Goal: Task Accomplishment & Management: Manage account settings

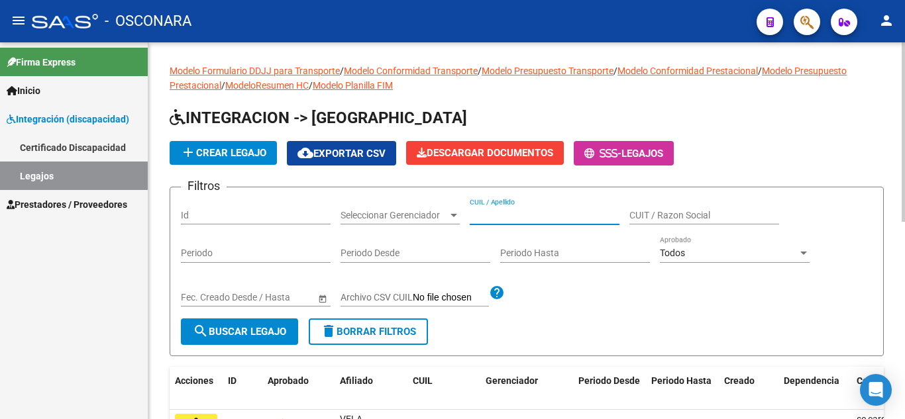
click at [496, 215] on input "CUIL / Apellido" at bounding box center [545, 215] width 150 height 11
paste input "20525218636"
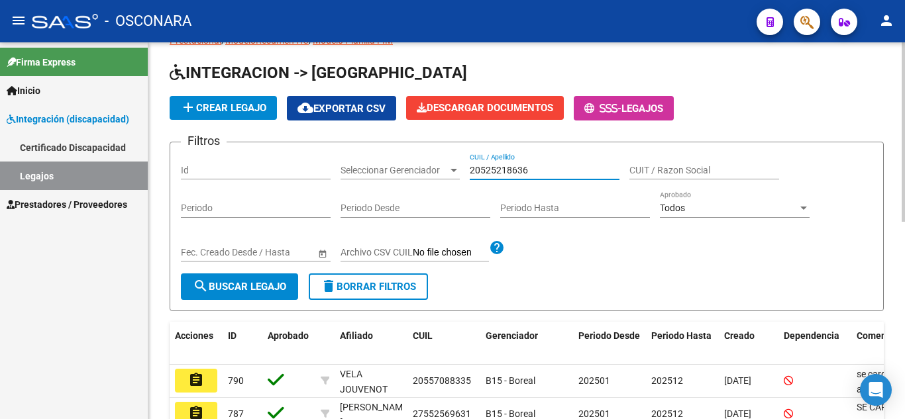
scroll to position [66, 0]
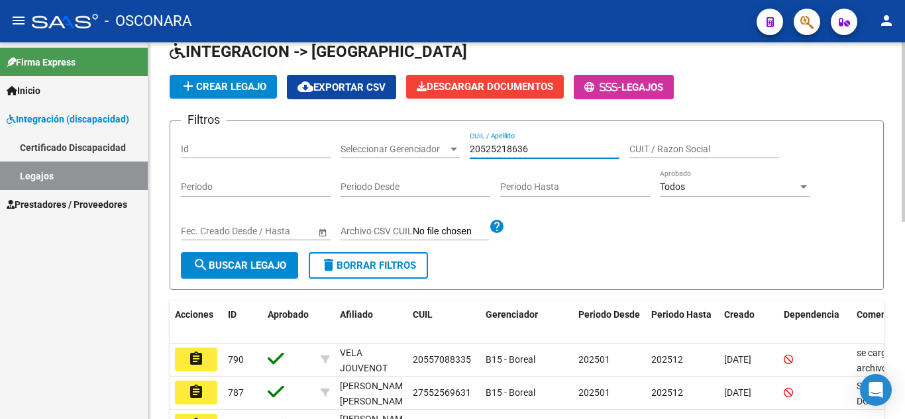
type input "20525218636"
click at [255, 264] on span "search Buscar Legajo" at bounding box center [239, 266] width 93 height 12
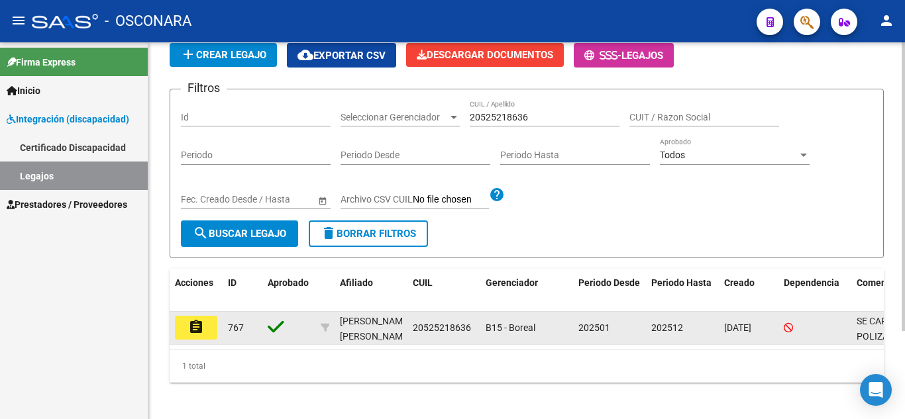
scroll to position [115, 0]
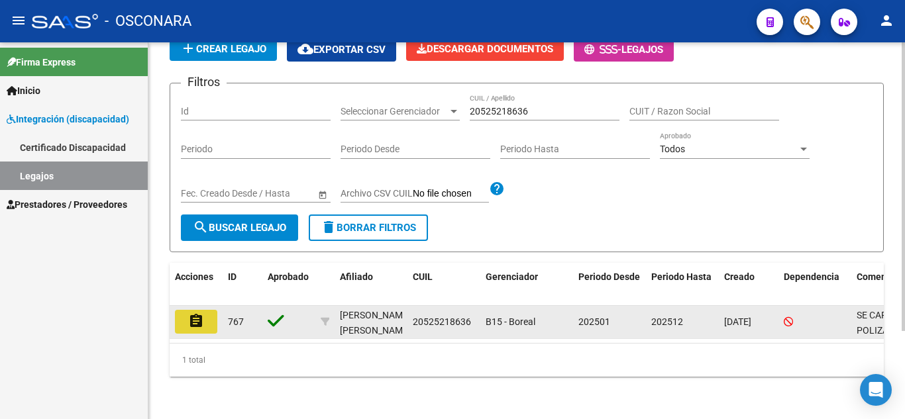
click at [188, 313] on mat-icon "assignment" at bounding box center [196, 321] width 16 height 16
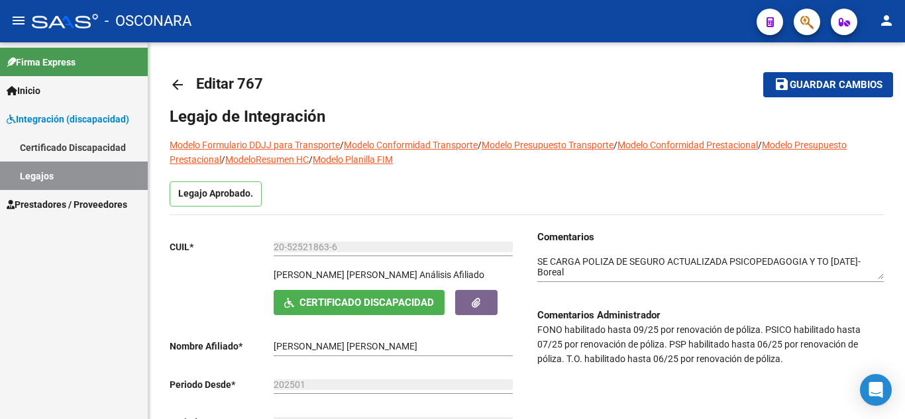
click at [80, 182] on link "Legajos" at bounding box center [74, 176] width 148 height 28
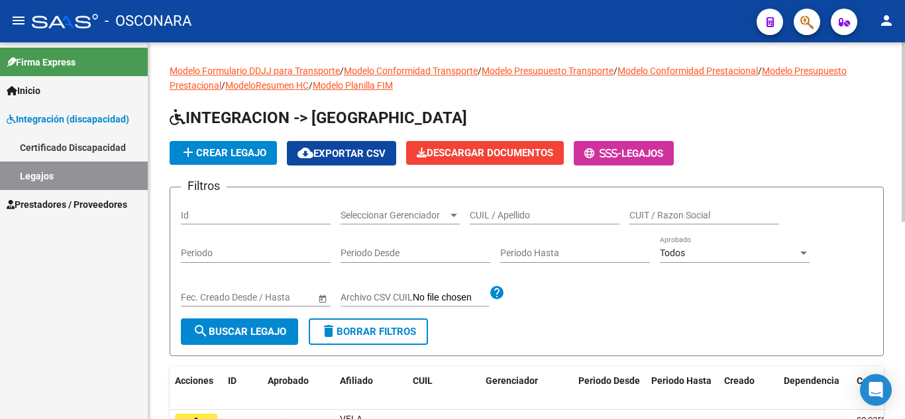
click at [258, 214] on input "Id" at bounding box center [256, 215] width 150 height 11
type input "744"
click at [259, 333] on span "search Buscar Legajo" at bounding box center [239, 332] width 93 height 12
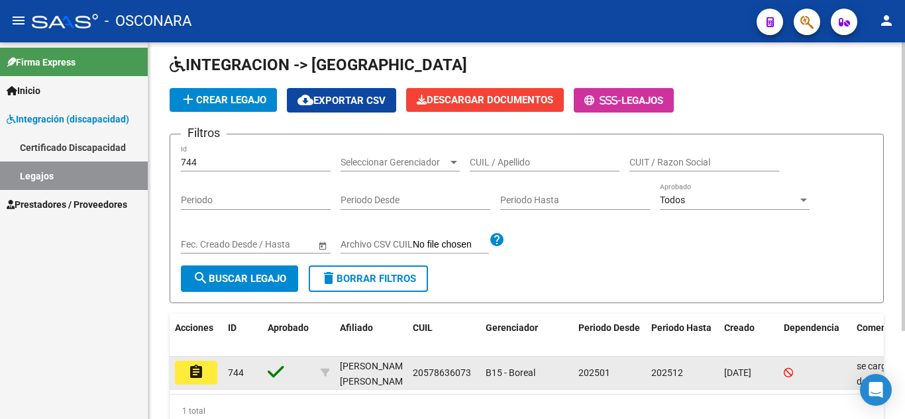
scroll to position [115, 0]
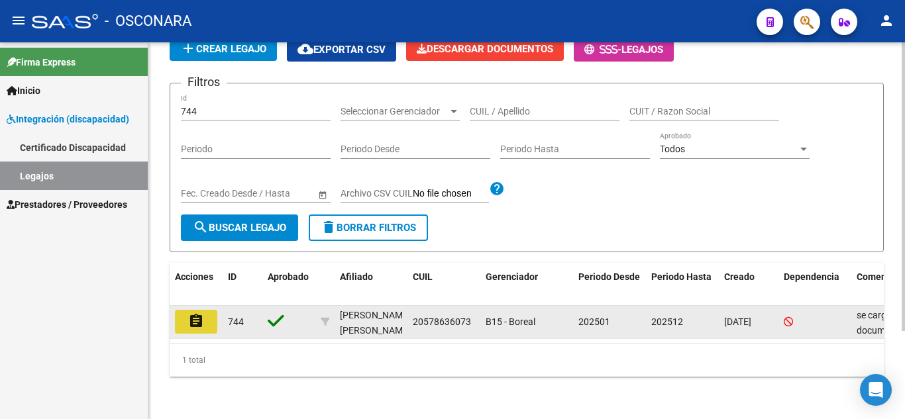
click at [205, 310] on button "assignment" at bounding box center [196, 322] width 42 height 24
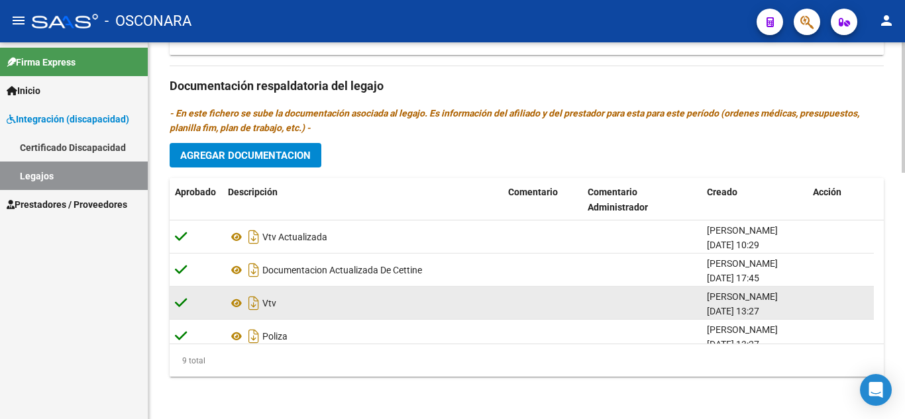
scroll to position [179, 0]
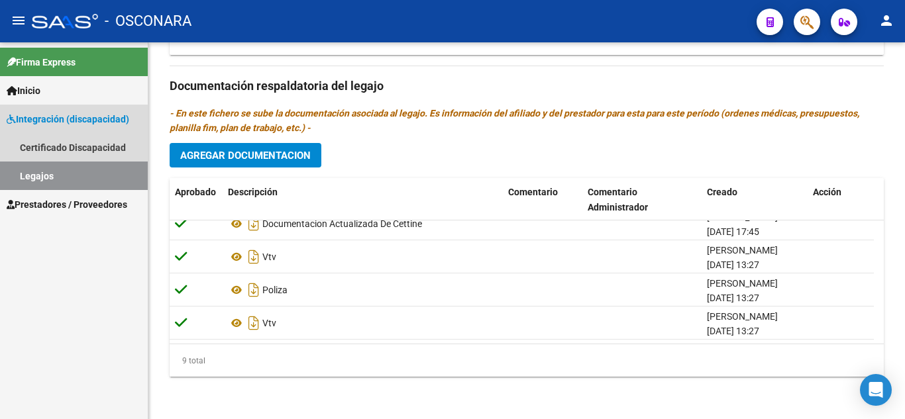
click at [40, 175] on link "Legajos" at bounding box center [74, 176] width 148 height 28
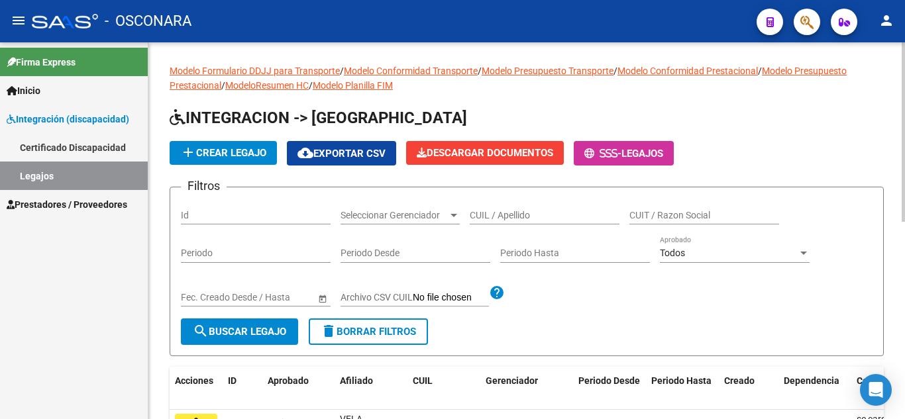
click at [262, 212] on input "Id" at bounding box center [256, 215] width 150 height 11
type input "744"
click at [286, 334] on span "search Buscar Legajo" at bounding box center [239, 332] width 93 height 12
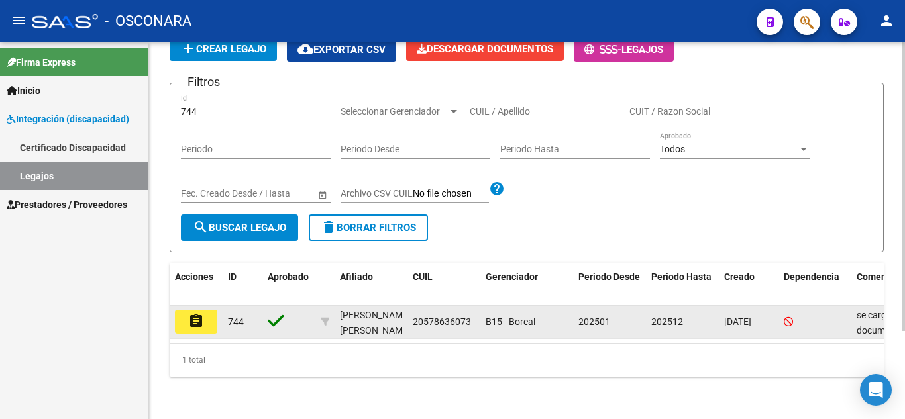
click at [206, 310] on button "assignment" at bounding box center [196, 322] width 42 height 24
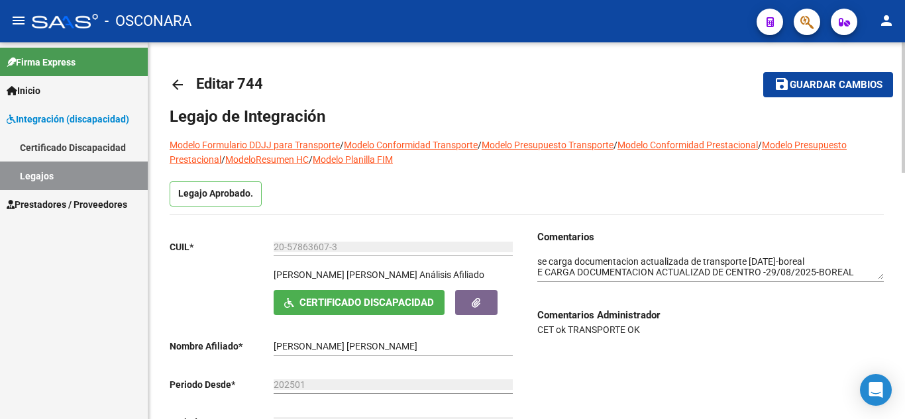
drag, startPoint x: 542, startPoint y: 324, endPoint x: 686, endPoint y: 339, distance: 144.5
click at [686, 339] on div "Comentarios Comentarios Administrador CET ok TRANSPORTE OK" at bounding box center [705, 362] width 357 height 264
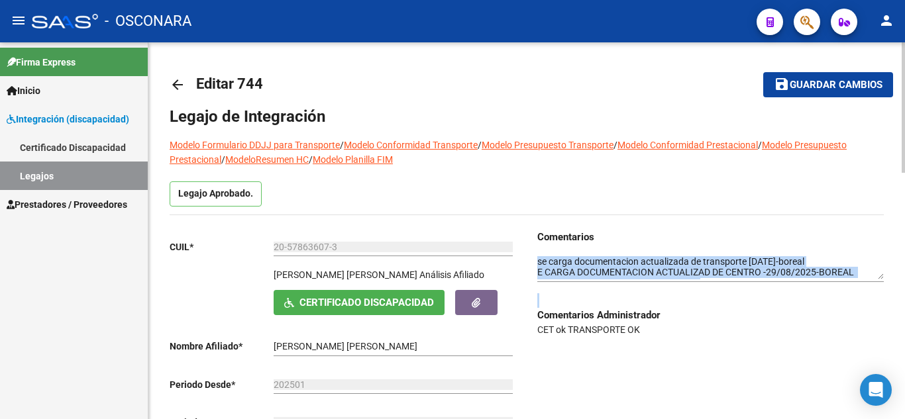
drag, startPoint x: 530, startPoint y: 254, endPoint x: 763, endPoint y: 284, distance: 234.4
click at [754, 297] on div "Comentarios Comentarios Administrador CET ok TRANSPORTE OK" at bounding box center [705, 362] width 357 height 264
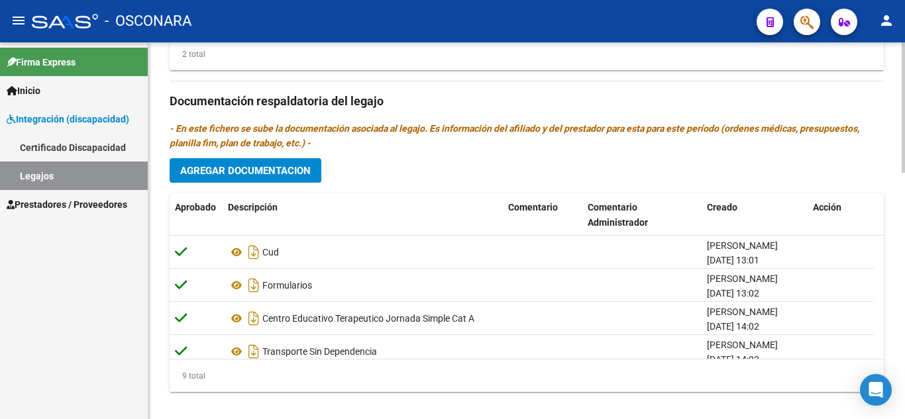
scroll to position [713, 0]
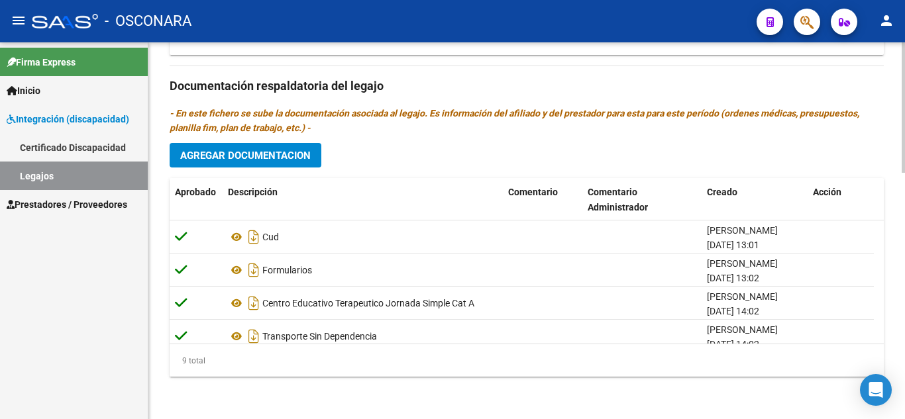
click at [904, 409] on div at bounding box center [902, 354] width 3 height 130
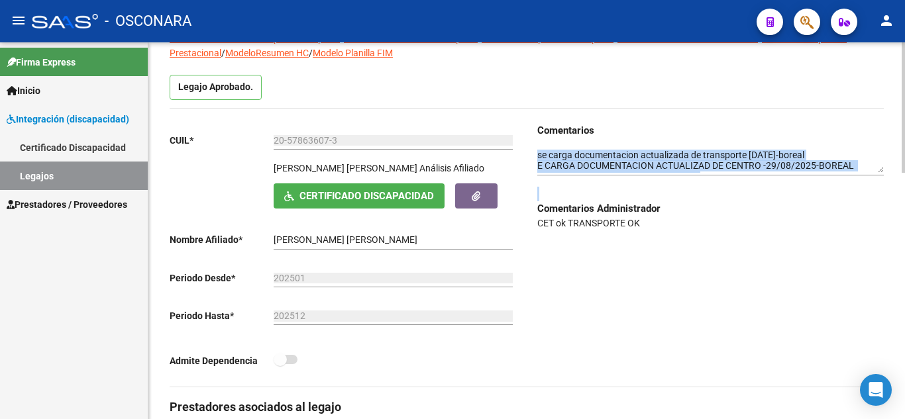
scroll to position [0, 0]
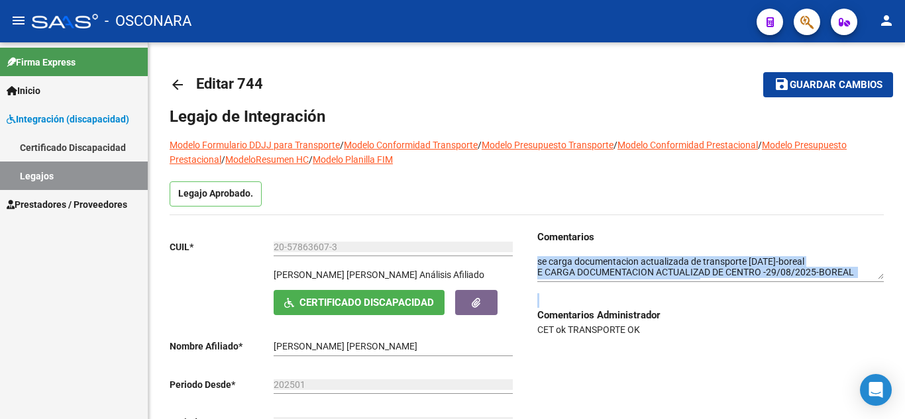
click at [74, 170] on link "Legajos" at bounding box center [74, 176] width 148 height 28
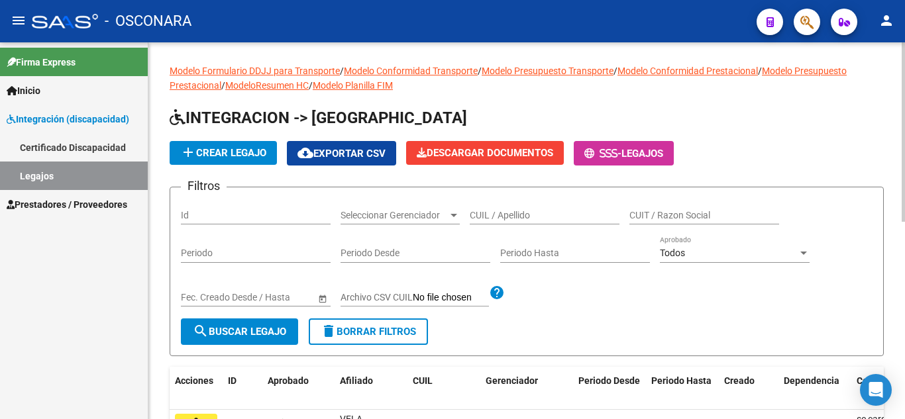
click at [285, 215] on input "Id" at bounding box center [256, 215] width 150 height 11
type input "759"
click at [269, 321] on button "search Buscar Legajo" at bounding box center [239, 332] width 117 height 26
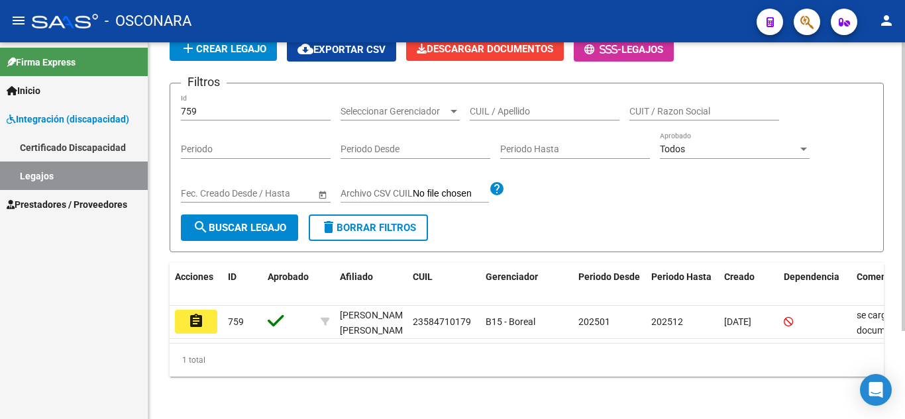
scroll to position [115, 0]
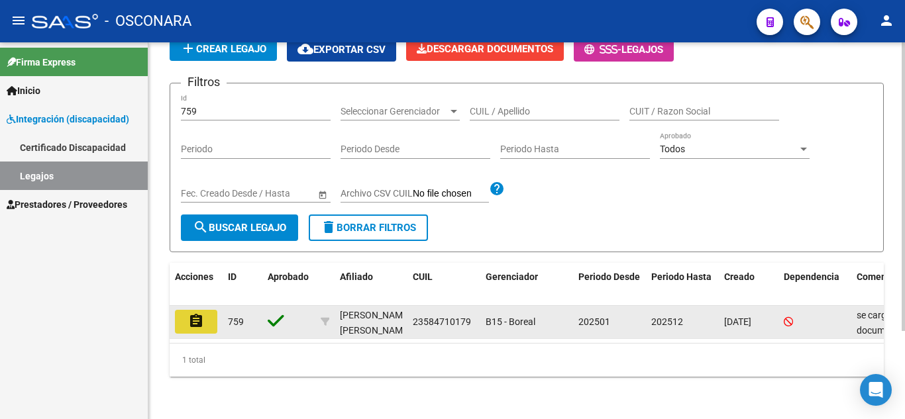
click at [199, 314] on mat-icon "assignment" at bounding box center [196, 321] width 16 height 16
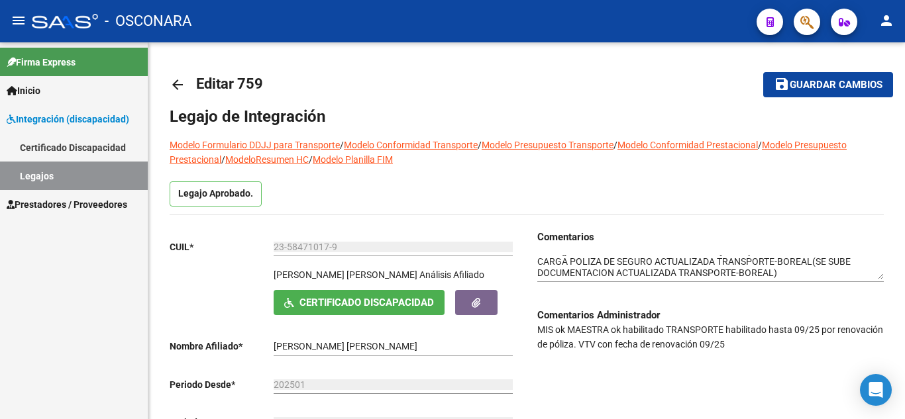
click at [60, 172] on link "Legajos" at bounding box center [74, 176] width 148 height 28
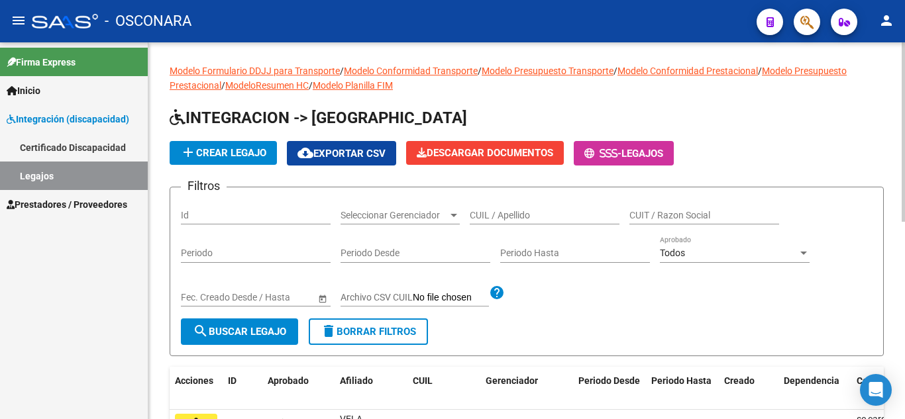
click at [521, 215] on input "CUIL / Apellido" at bounding box center [545, 215] width 150 height 11
click at [231, 211] on input "Id" at bounding box center [256, 215] width 150 height 11
type input "718"
click at [244, 327] on span "search Buscar Legajo" at bounding box center [239, 332] width 93 height 12
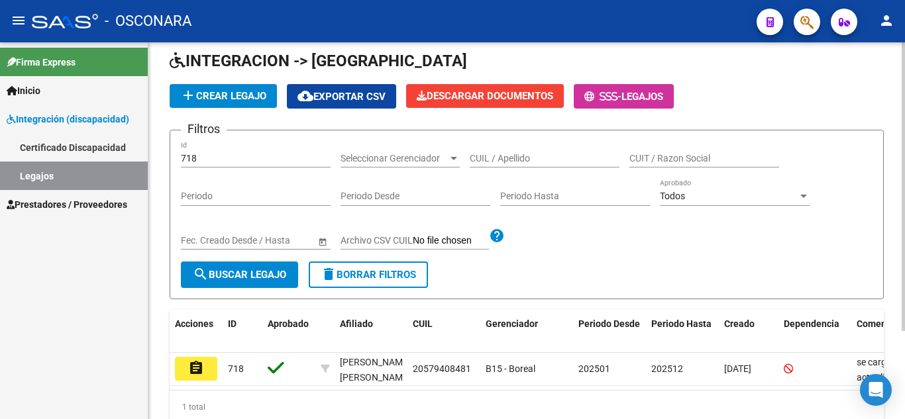
scroll to position [115, 0]
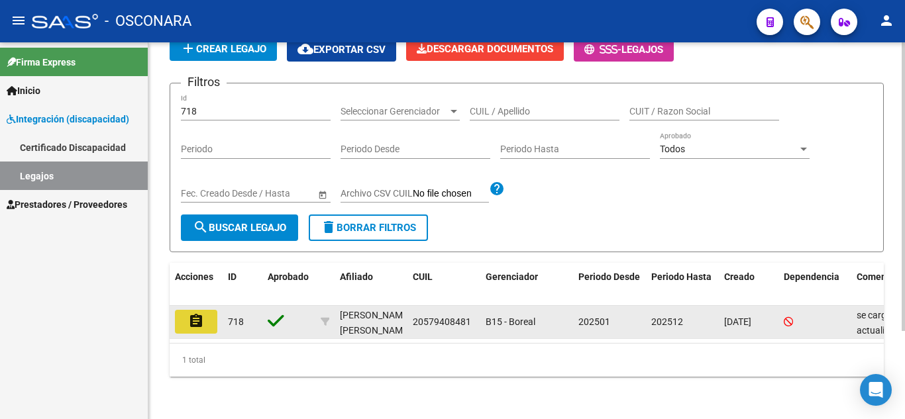
click at [209, 313] on button "assignment" at bounding box center [196, 322] width 42 height 24
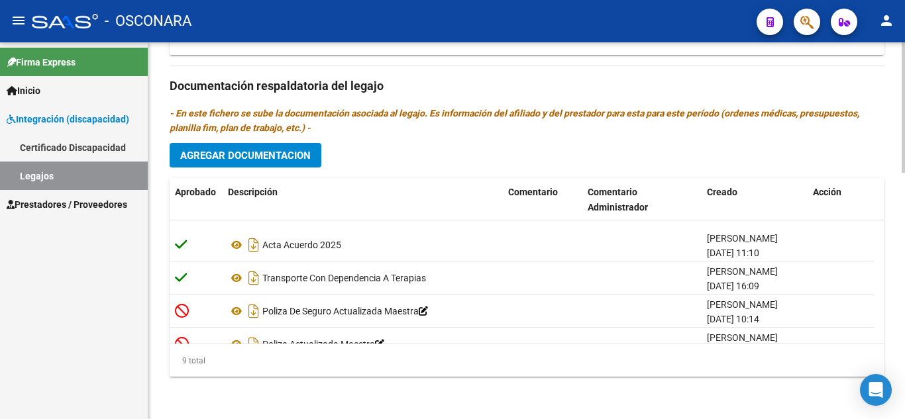
scroll to position [179, 0]
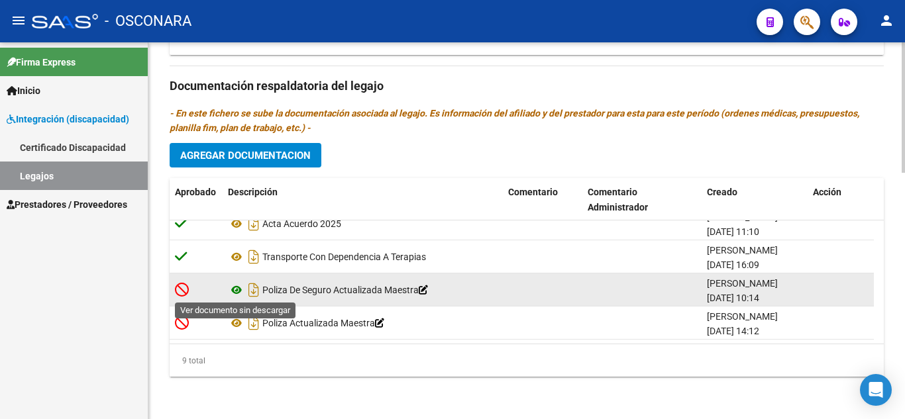
click at [239, 284] on icon at bounding box center [236, 290] width 17 height 16
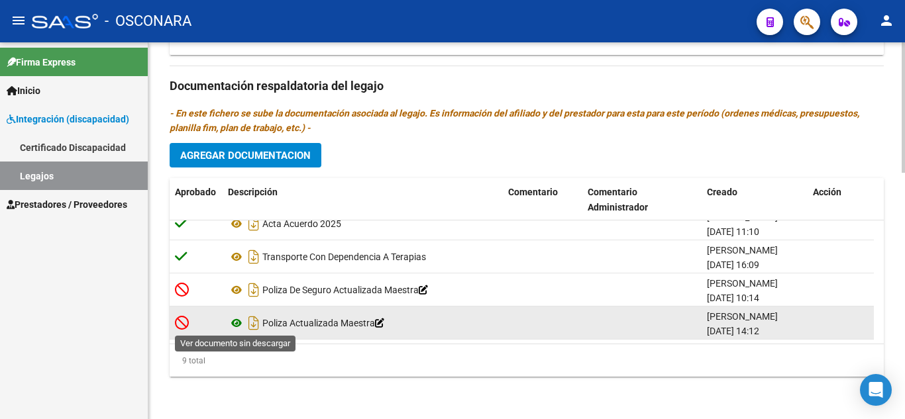
click at [233, 323] on icon at bounding box center [236, 323] width 17 height 16
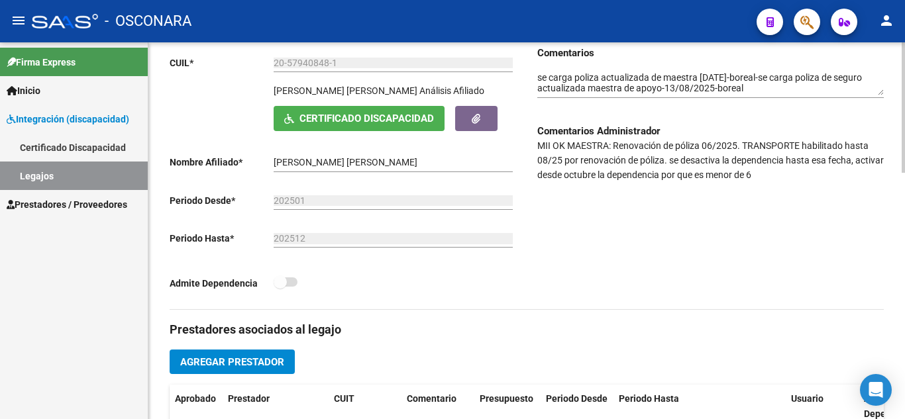
scroll to position [183, 0]
drag, startPoint x: 534, startPoint y: 144, endPoint x: 558, endPoint y: 147, distance: 23.3
click at [558, 147] on div "Comentarios Comentarios Administrador MII OK MAESTRA: Renovación de póliza 06/2…" at bounding box center [705, 178] width 357 height 264
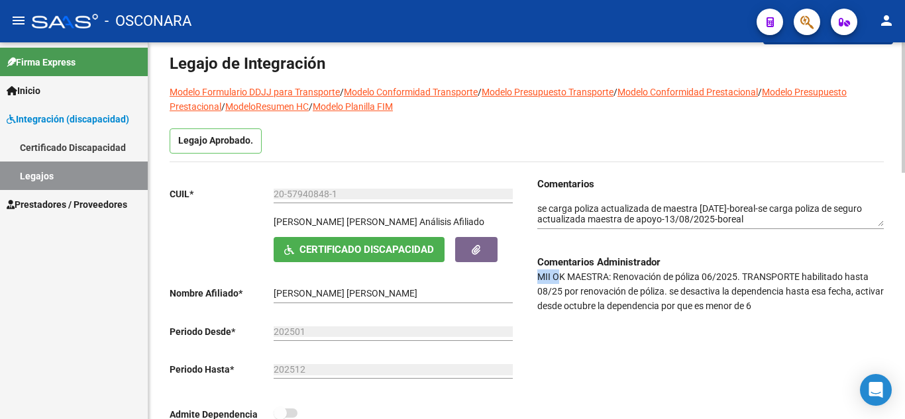
scroll to position [0, 0]
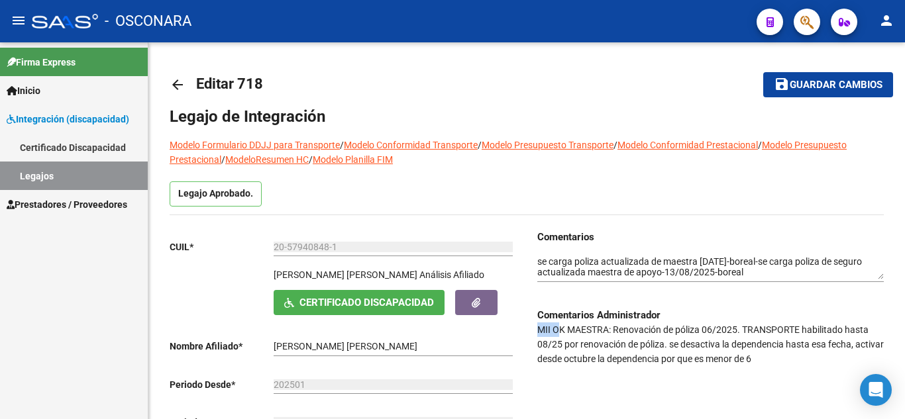
click at [95, 186] on link "Legajos" at bounding box center [74, 176] width 148 height 28
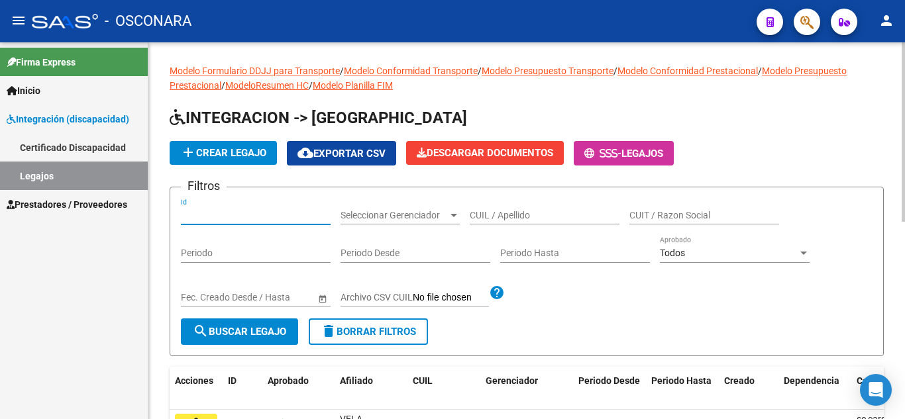
click at [218, 211] on input "Id" at bounding box center [256, 215] width 150 height 11
type input "744"
click at [246, 330] on span "search Buscar Legajo" at bounding box center [239, 332] width 93 height 12
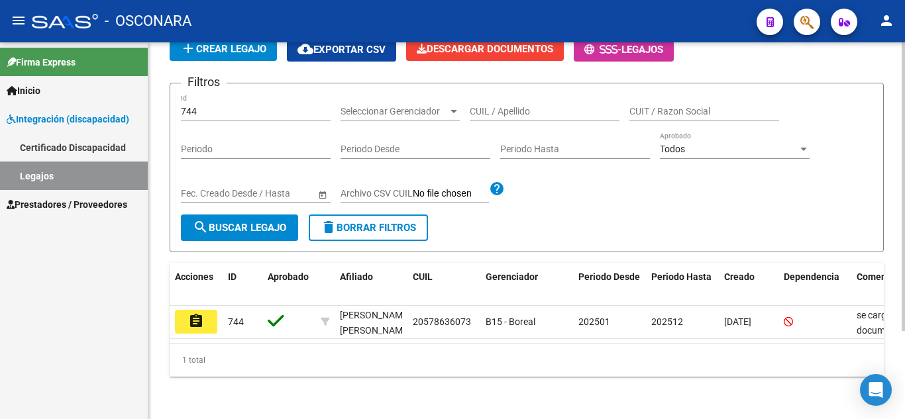
scroll to position [115, 0]
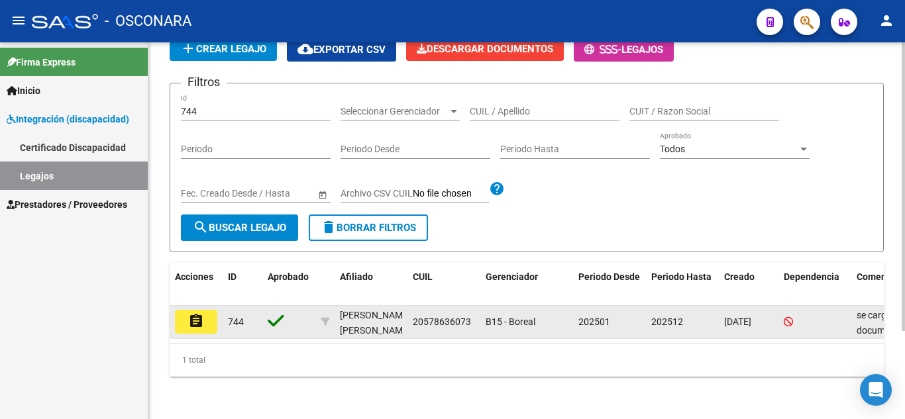
click at [207, 313] on button "assignment" at bounding box center [196, 322] width 42 height 24
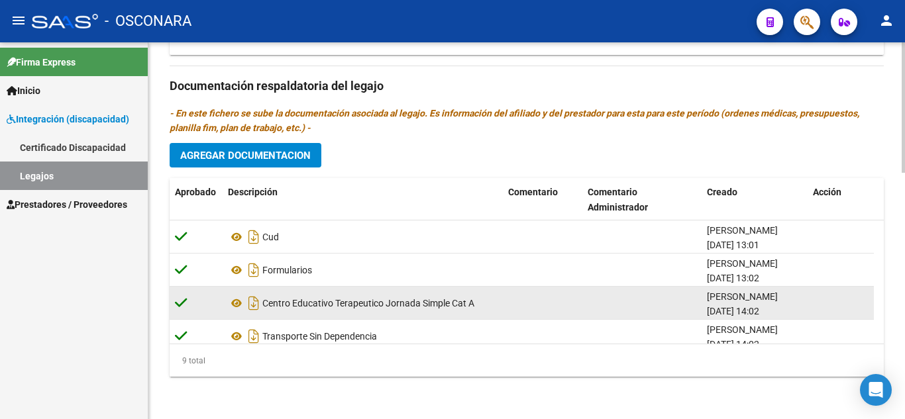
scroll to position [179, 0]
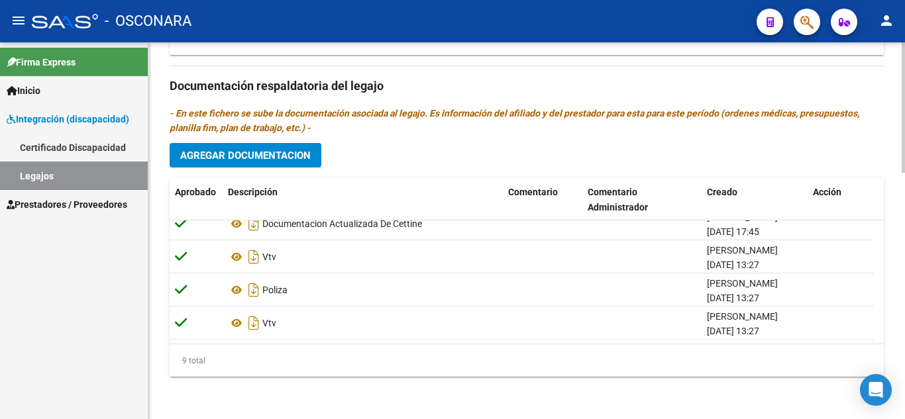
click at [49, 174] on link "Legajos" at bounding box center [74, 176] width 148 height 28
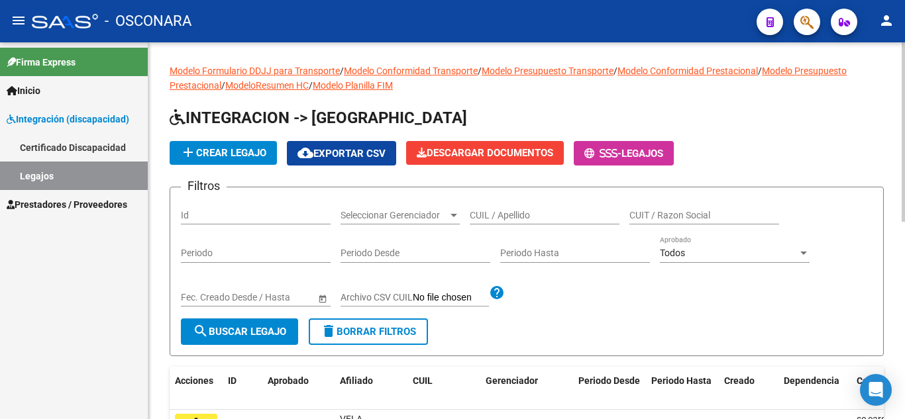
click at [225, 218] on input "Id" at bounding box center [256, 215] width 150 height 11
type input "7"
click at [204, 215] on input "Id" at bounding box center [256, 215] width 150 height 11
type input "758"
click at [285, 331] on span "search Buscar Legajo" at bounding box center [239, 332] width 93 height 12
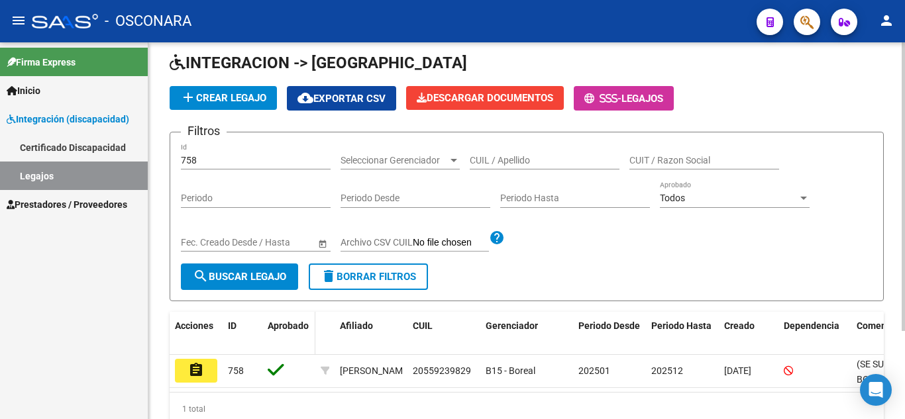
scroll to position [115, 0]
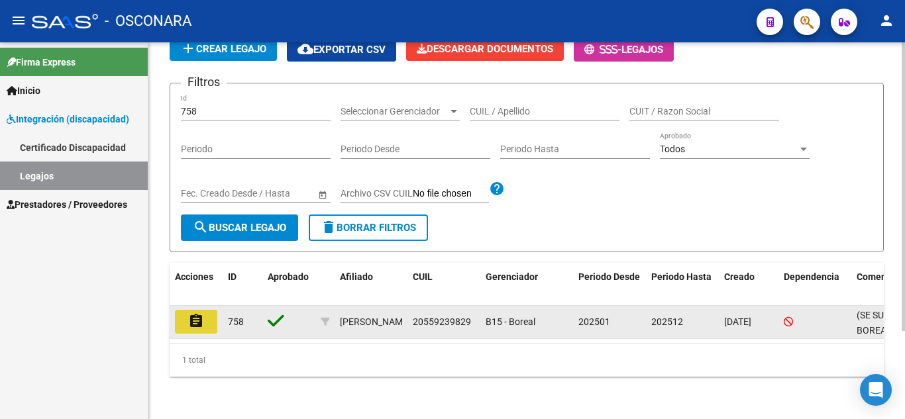
click at [196, 313] on mat-icon "assignment" at bounding box center [196, 321] width 16 height 16
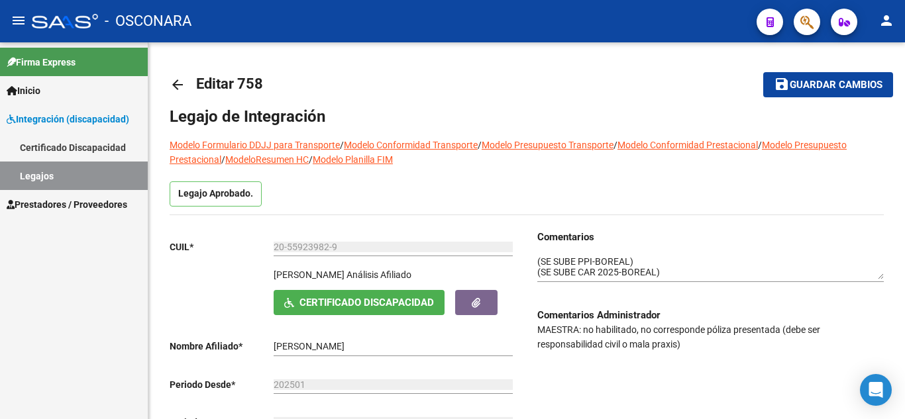
click at [62, 175] on link "Legajos" at bounding box center [74, 176] width 148 height 28
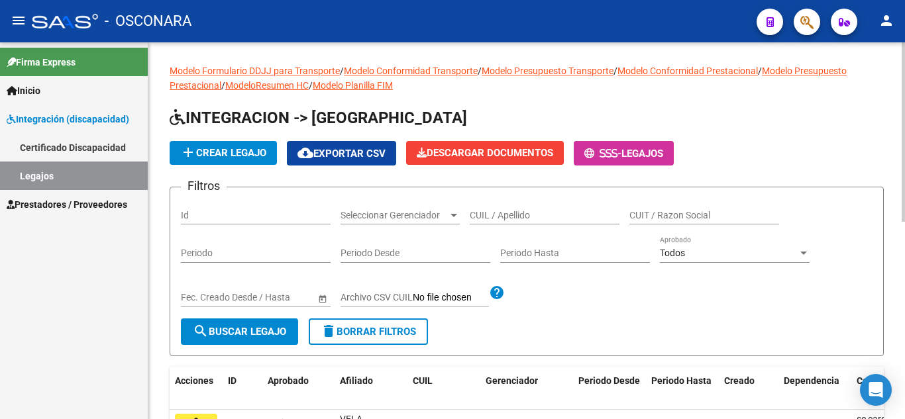
click at [211, 211] on input "Id" at bounding box center [256, 215] width 150 height 11
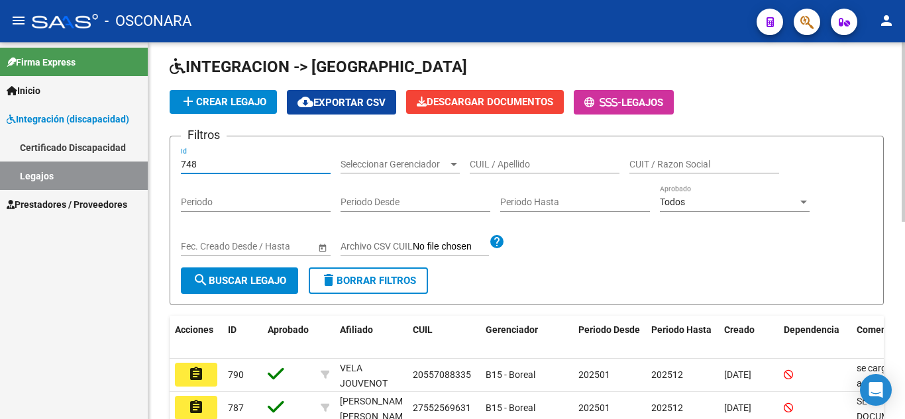
scroll to position [132, 0]
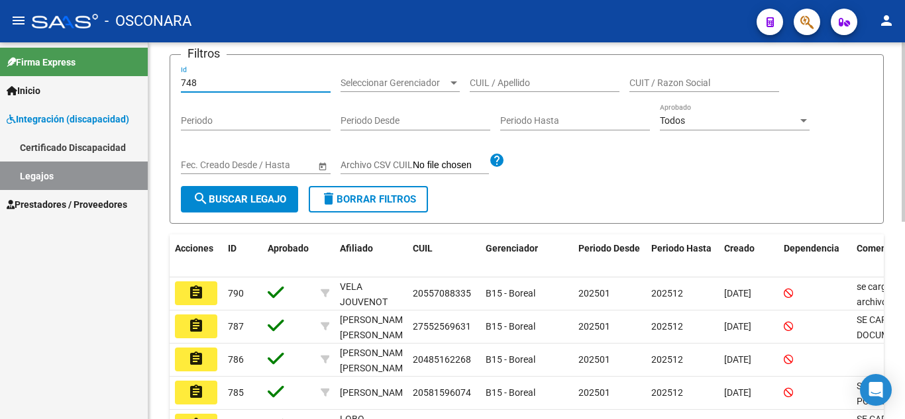
type input "748"
click at [257, 199] on span "search Buscar Legajo" at bounding box center [239, 199] width 93 height 12
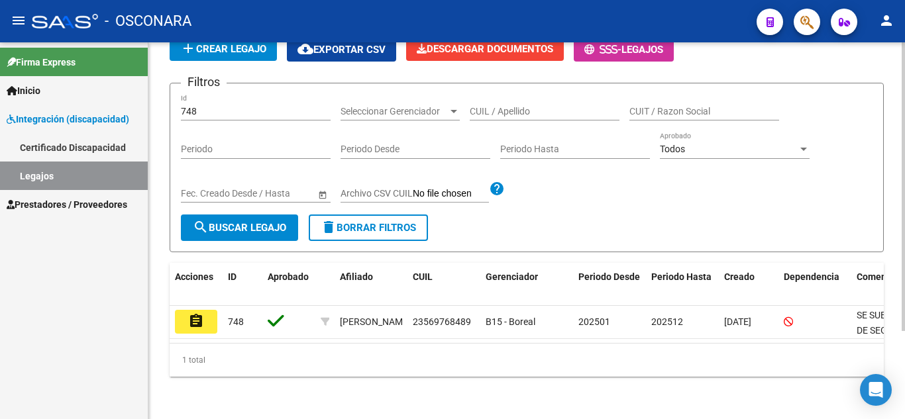
scroll to position [115, 0]
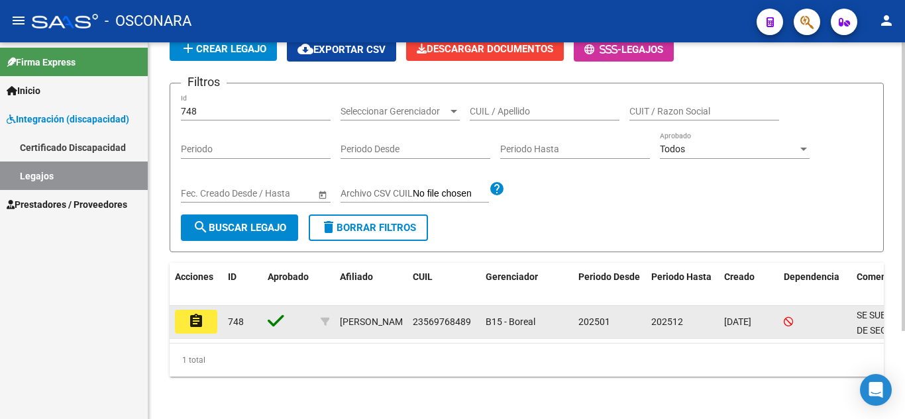
click at [197, 313] on mat-icon "assignment" at bounding box center [196, 321] width 16 height 16
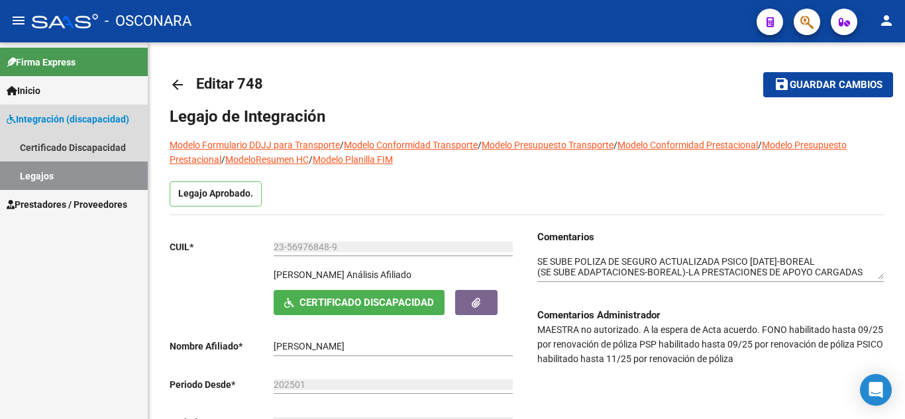
click at [42, 179] on link "Legajos" at bounding box center [74, 176] width 148 height 28
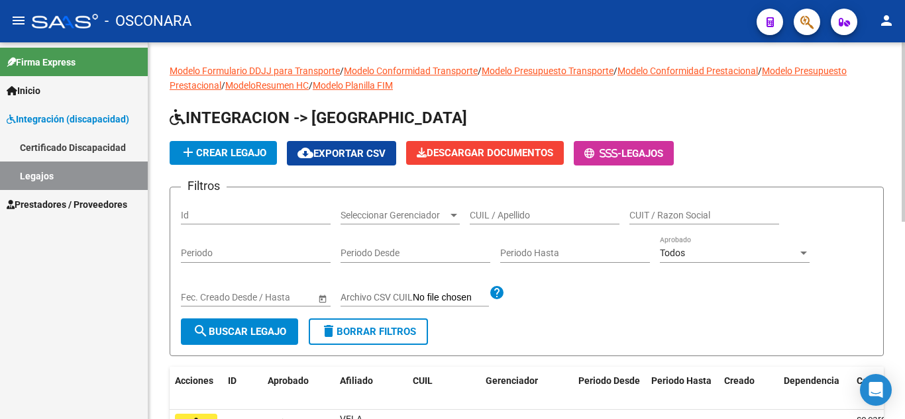
click at [195, 217] on input "Id" at bounding box center [256, 215] width 150 height 11
type input "778"
click at [219, 330] on span "search Buscar Legajo" at bounding box center [239, 332] width 93 height 12
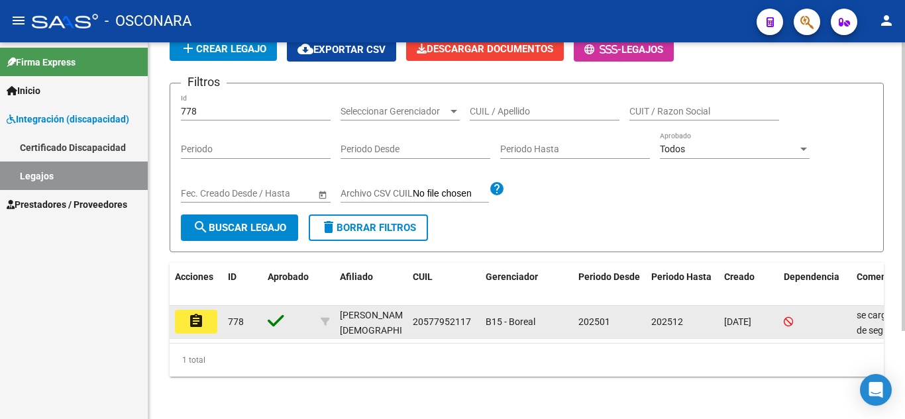
click at [200, 313] on mat-icon "assignment" at bounding box center [196, 321] width 16 height 16
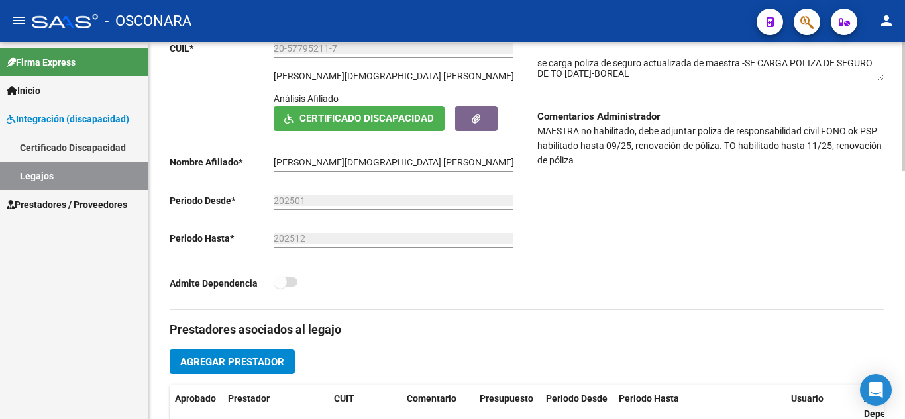
scroll to position [132, 0]
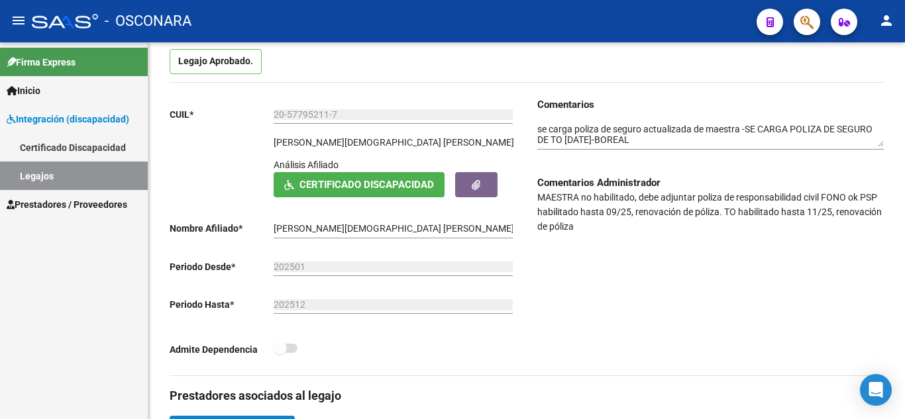
click at [17, 178] on link "Legajos" at bounding box center [74, 176] width 148 height 28
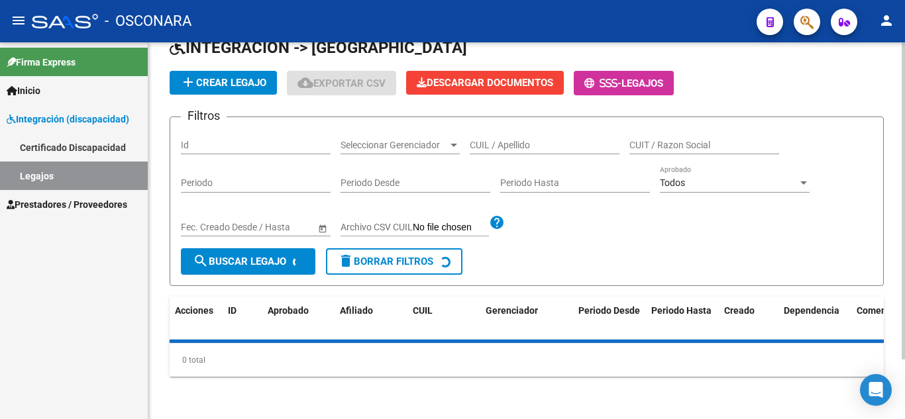
scroll to position [132, 0]
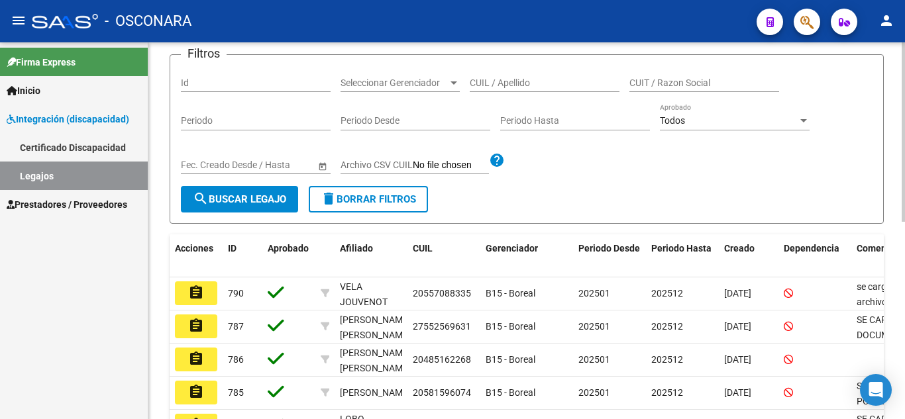
click at [198, 83] on input "Id" at bounding box center [256, 82] width 150 height 11
type input "747"
click at [258, 203] on span "search Buscar Legajo" at bounding box center [239, 199] width 93 height 12
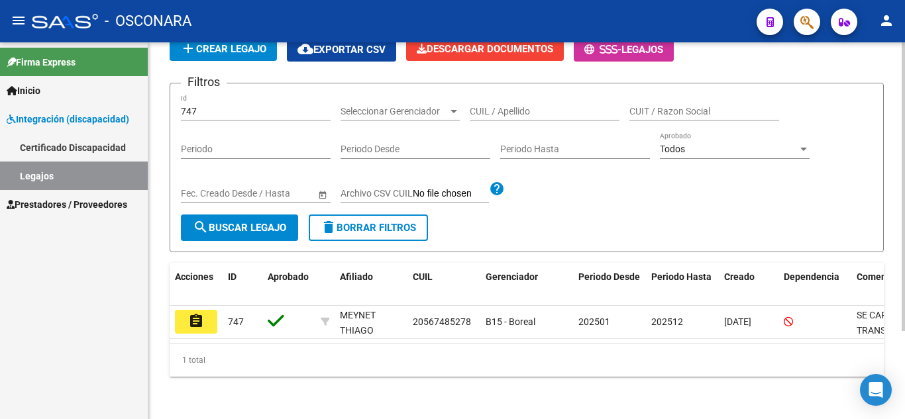
scroll to position [115, 0]
click at [184, 310] on button "assignment" at bounding box center [196, 322] width 42 height 24
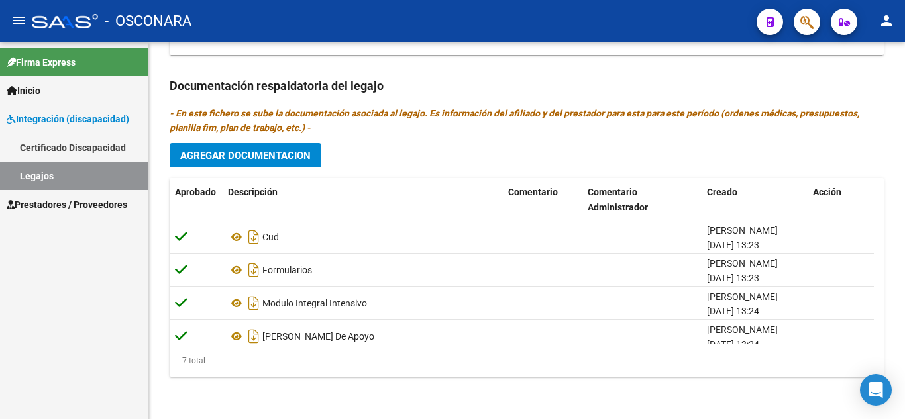
click at [57, 172] on link "Legajos" at bounding box center [74, 176] width 148 height 28
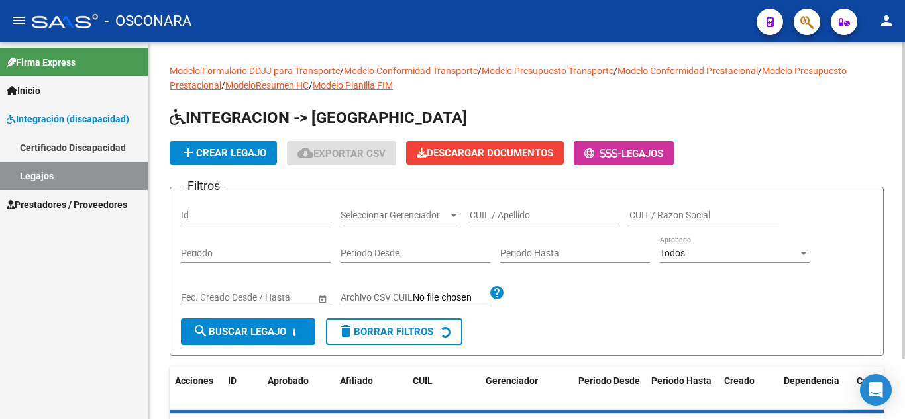
click at [236, 213] on input "Id" at bounding box center [256, 215] width 150 height 11
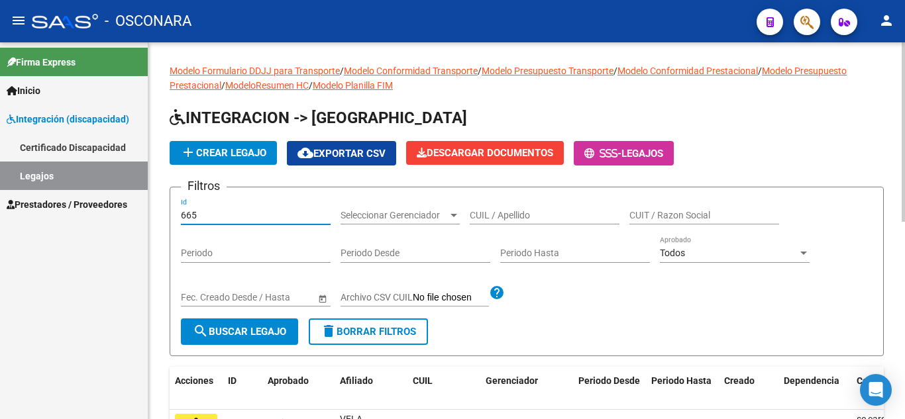
type input "665"
click at [244, 328] on span "search Buscar Legajo" at bounding box center [239, 332] width 93 height 12
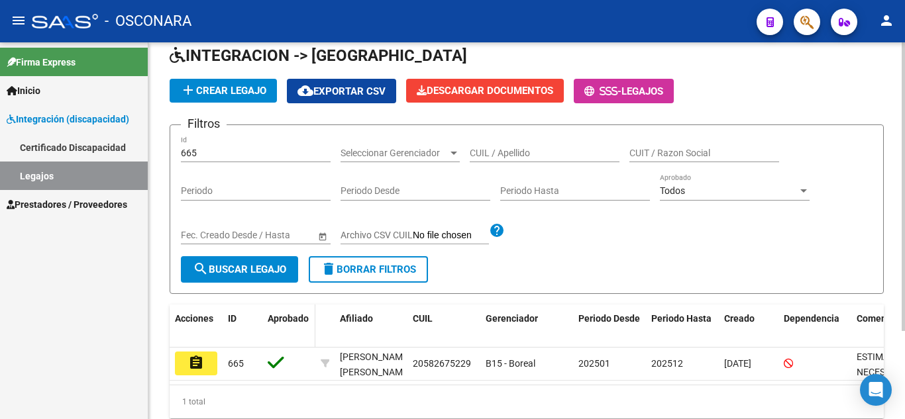
scroll to position [115, 0]
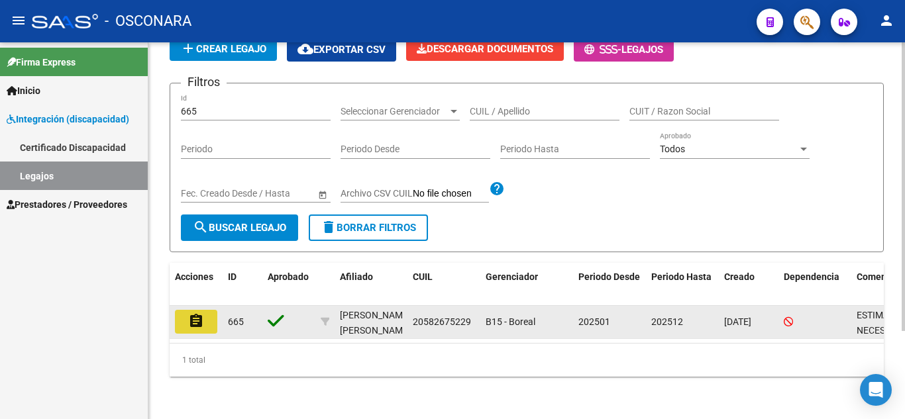
click at [191, 313] on mat-icon "assignment" at bounding box center [196, 321] width 16 height 16
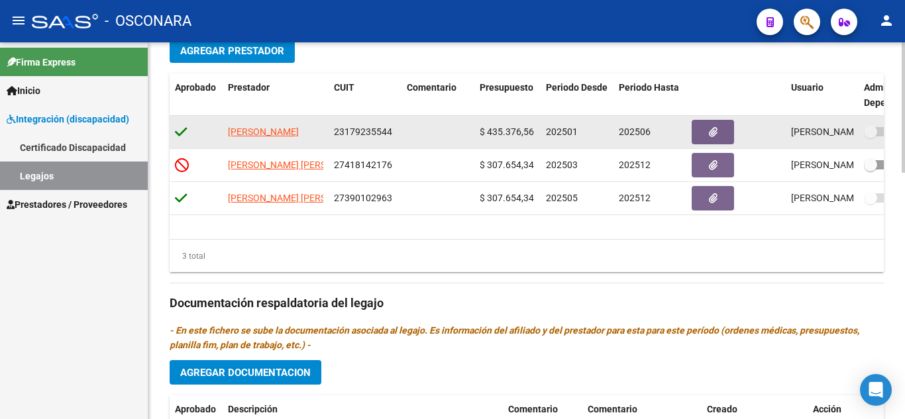
scroll to position [464, 0]
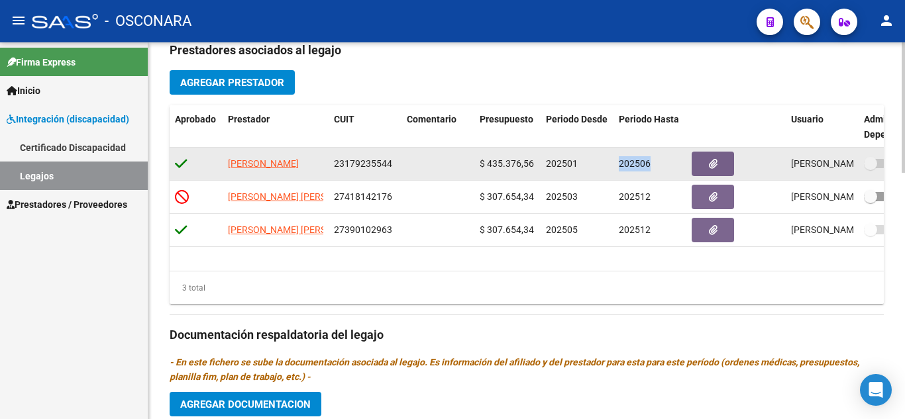
drag, startPoint x: 650, startPoint y: 166, endPoint x: 614, endPoint y: 166, distance: 35.8
click at [614, 166] on datatable-body-cell "202506" at bounding box center [649, 164] width 73 height 32
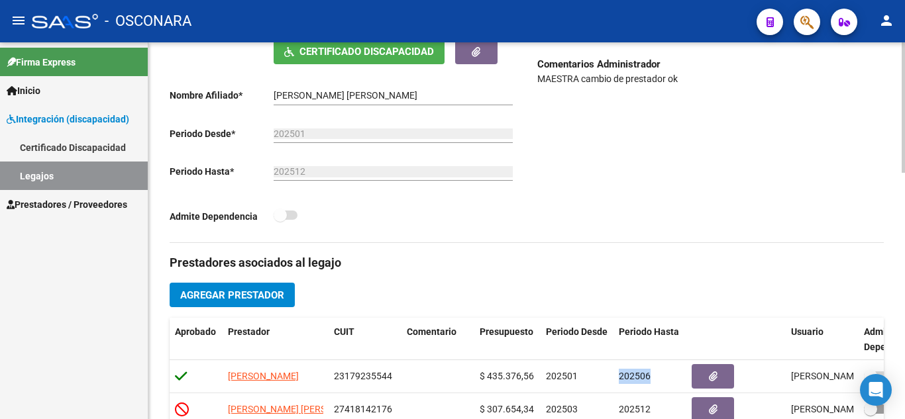
scroll to position [51, 0]
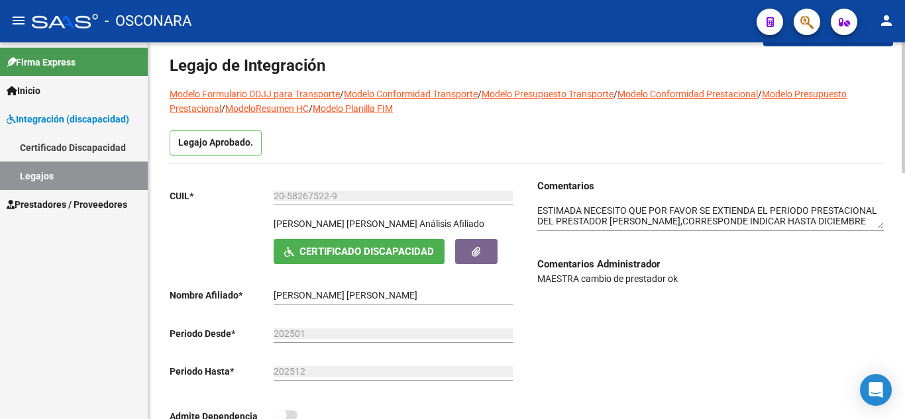
drag, startPoint x: 532, startPoint y: 209, endPoint x: 656, endPoint y: 207, distance: 123.9
click at [646, 209] on div "Comentarios Comentarios Administrador MAESTRA cambio de prestador ok" at bounding box center [705, 311] width 357 height 264
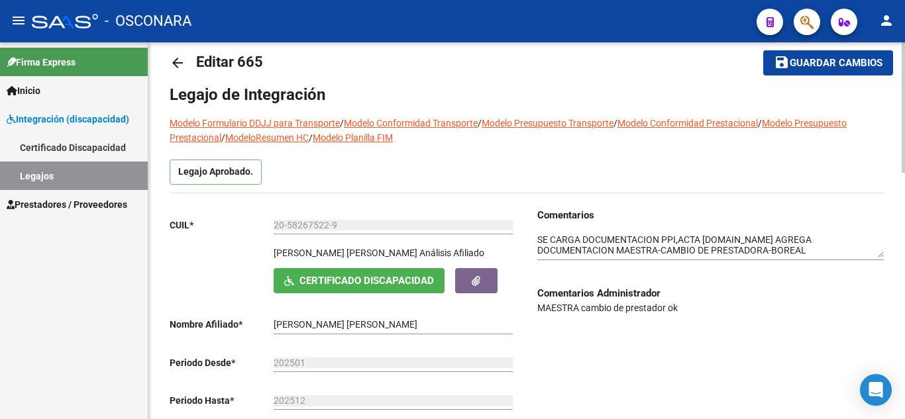
scroll to position [0, 0]
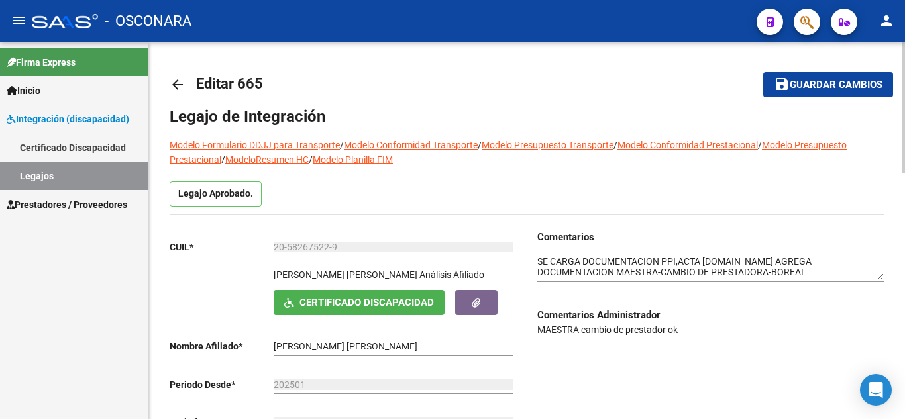
click at [579, 268] on textarea at bounding box center [710, 267] width 346 height 25
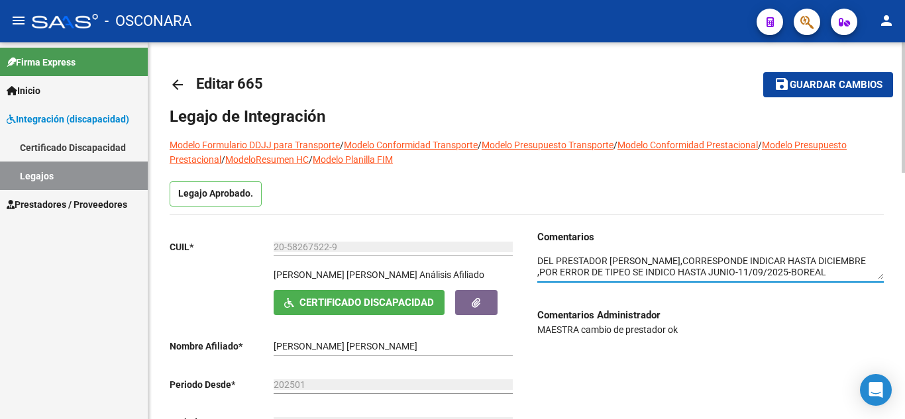
click at [727, 268] on textarea at bounding box center [710, 267] width 346 height 25
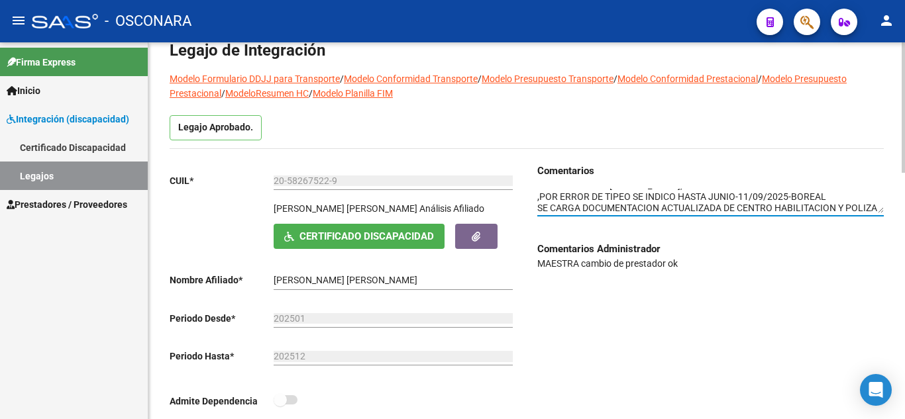
scroll to position [0, 0]
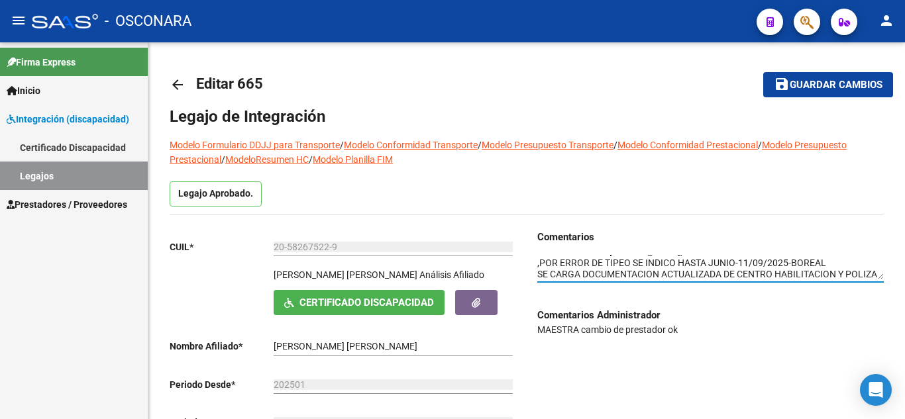
click at [65, 169] on link "Legajos" at bounding box center [74, 176] width 148 height 28
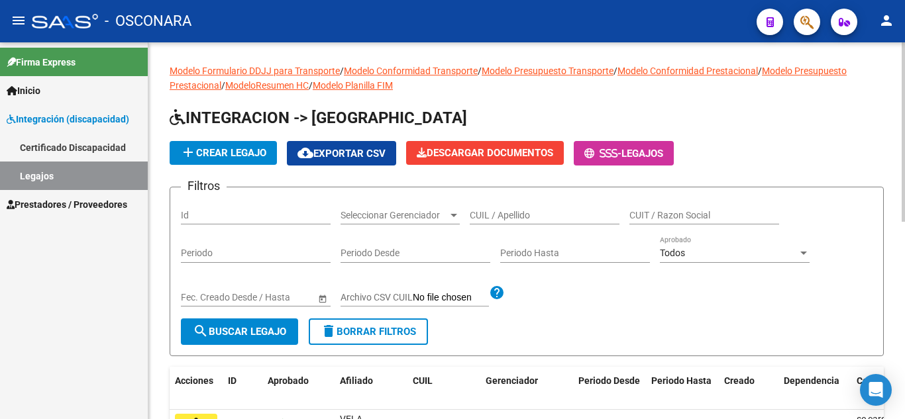
click at [228, 218] on input "Id" at bounding box center [256, 215] width 150 height 11
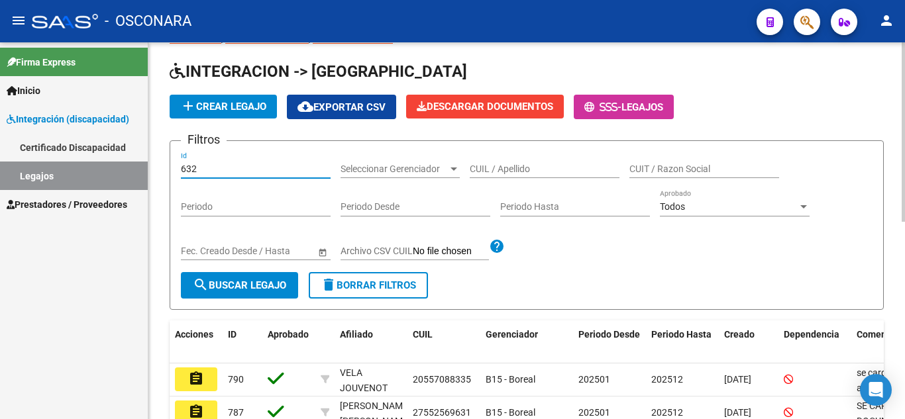
scroll to position [66, 0]
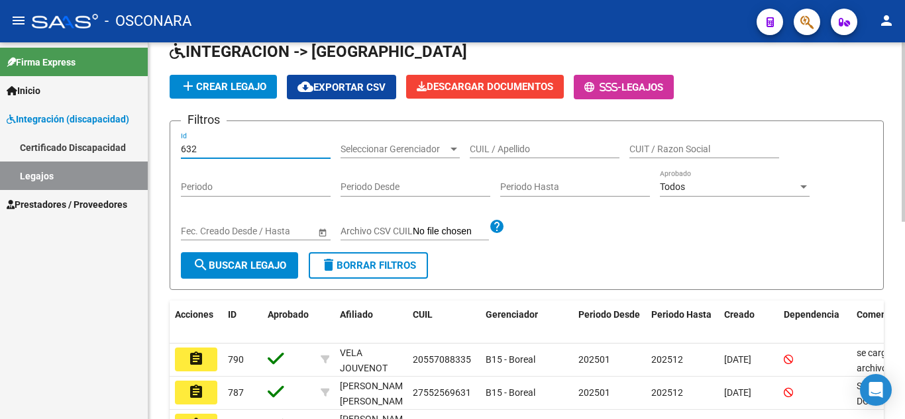
type input "632"
click at [241, 264] on span "search Buscar Legajo" at bounding box center [239, 266] width 93 height 12
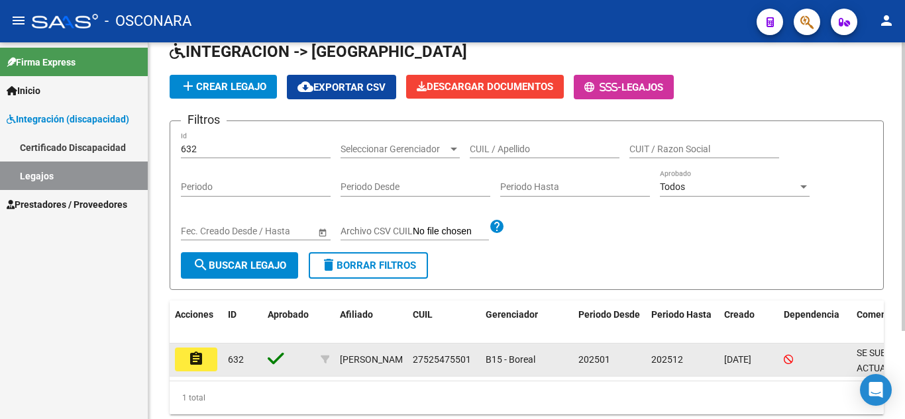
click at [201, 367] on mat-icon "assignment" at bounding box center [196, 359] width 16 height 16
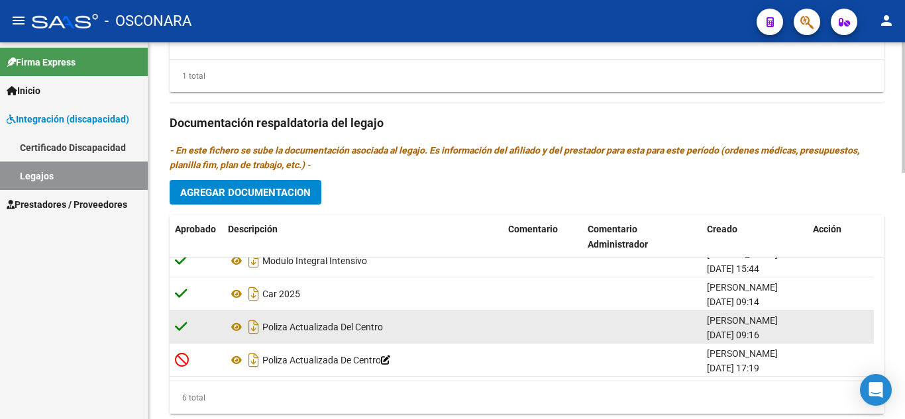
scroll to position [713, 0]
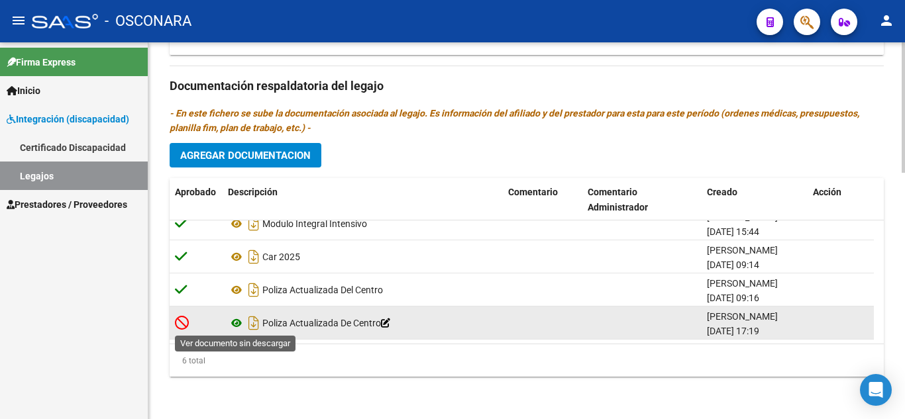
click at [234, 322] on icon at bounding box center [236, 323] width 17 height 16
click at [238, 322] on icon at bounding box center [236, 323] width 17 height 16
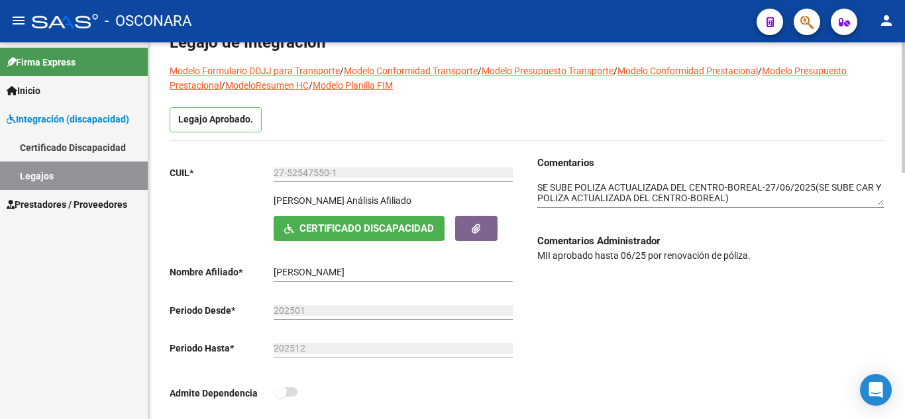
scroll to position [0, 0]
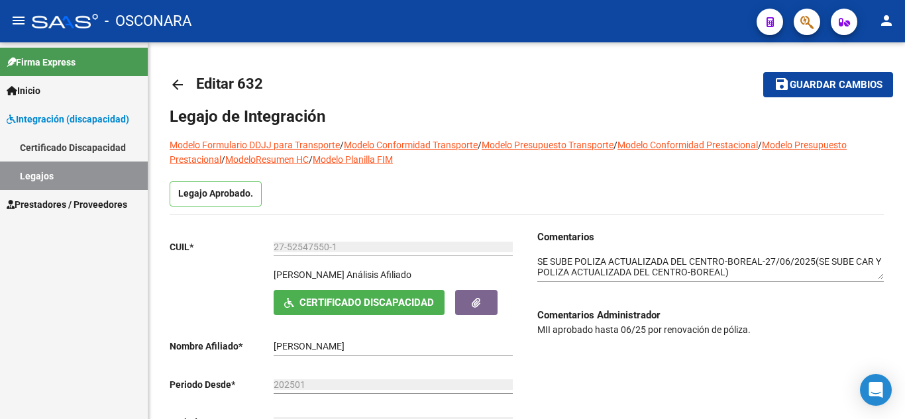
click at [54, 180] on link "Legajos" at bounding box center [74, 176] width 148 height 28
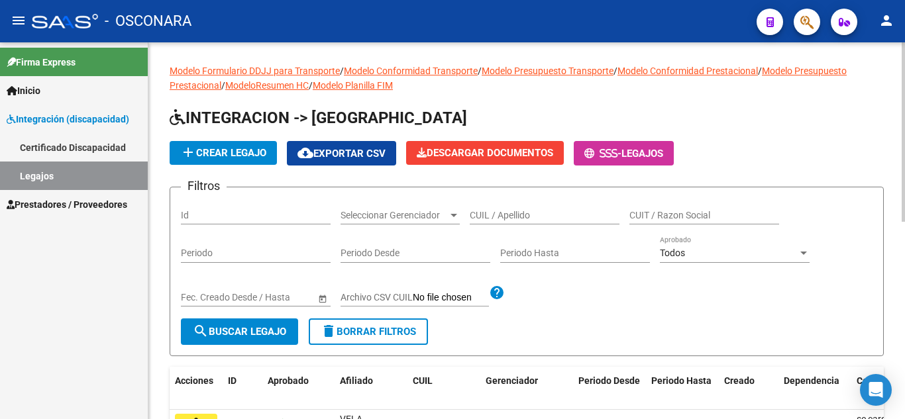
click at [230, 214] on input "Id" at bounding box center [256, 215] width 150 height 11
type input "784"
click at [218, 333] on span "search Buscar Legajo" at bounding box center [239, 332] width 93 height 12
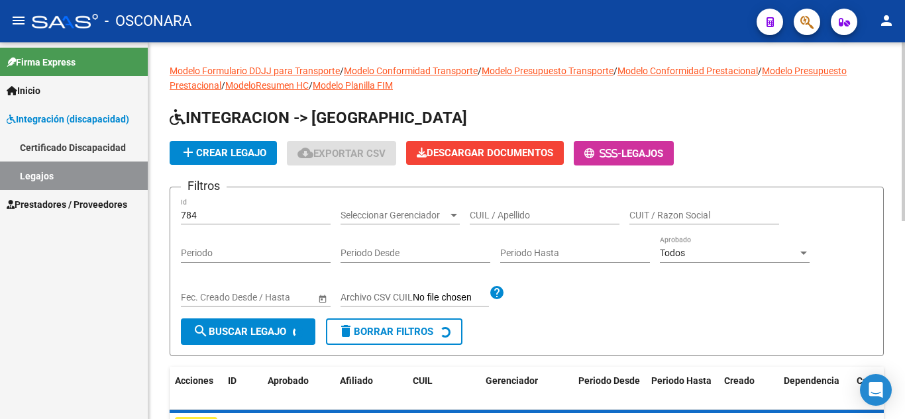
scroll to position [115, 0]
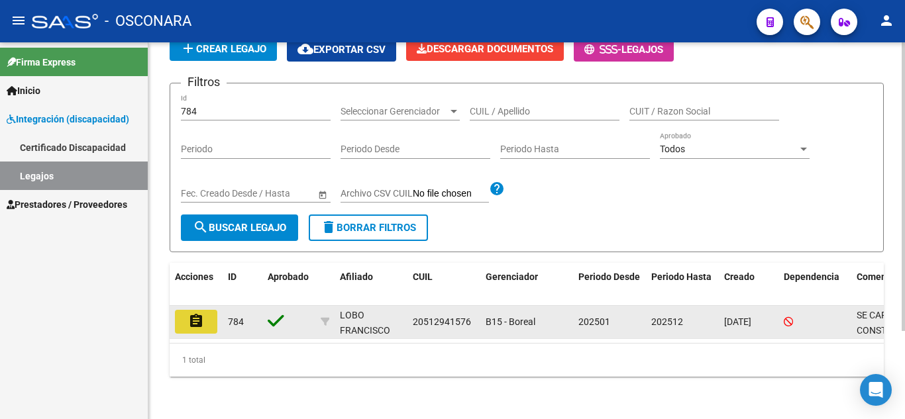
click at [200, 315] on mat-icon "assignment" at bounding box center [196, 321] width 16 height 16
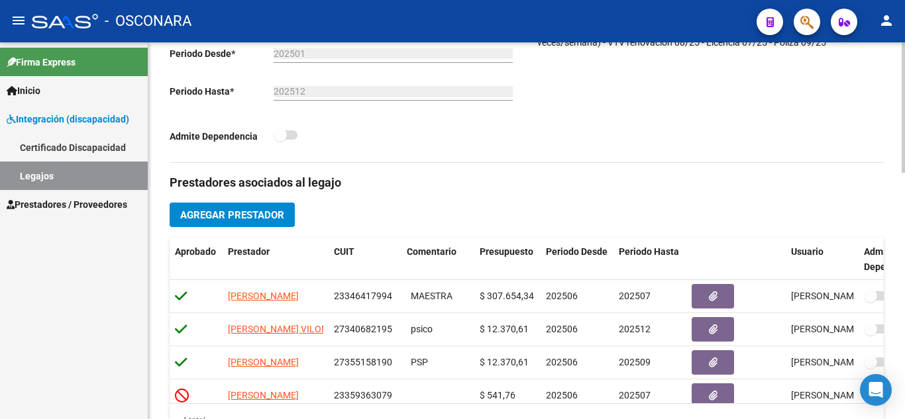
click at [30, 168] on link "Legajos" at bounding box center [74, 176] width 148 height 28
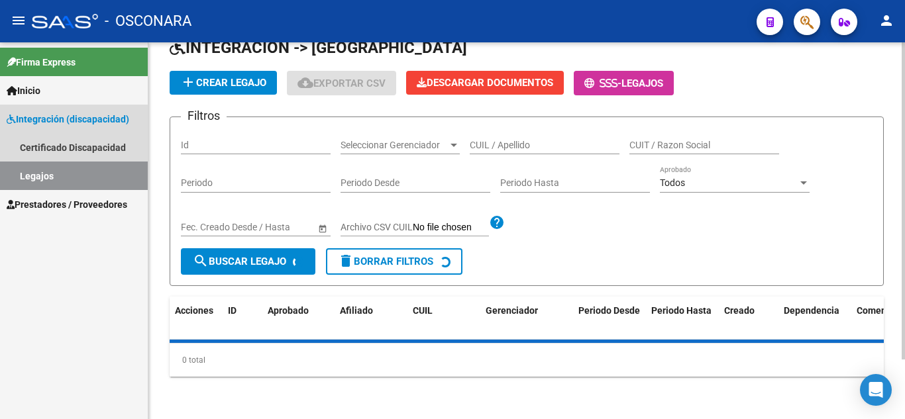
scroll to position [71, 0]
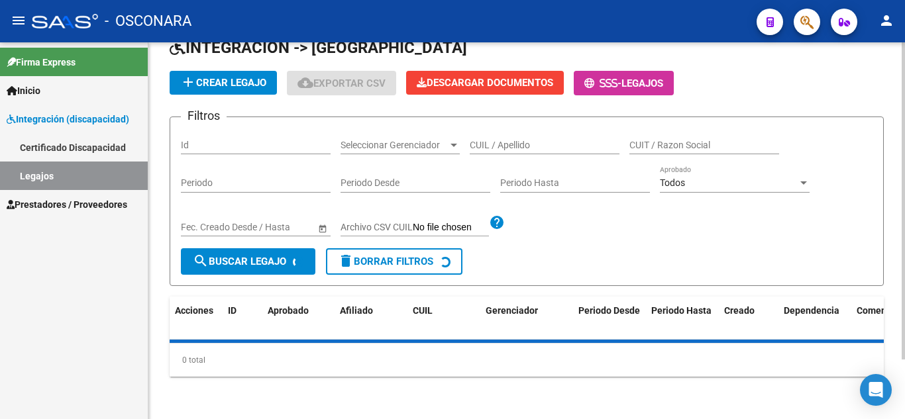
click at [215, 141] on input "Id" at bounding box center [256, 145] width 150 height 11
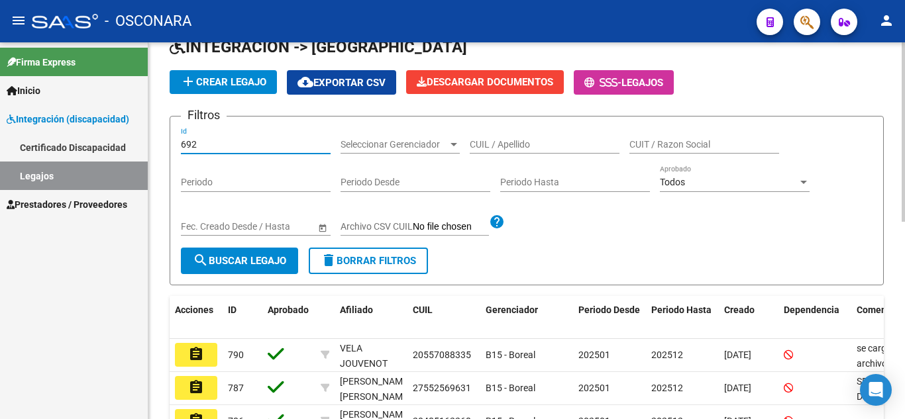
type input "692"
click at [243, 264] on span "search Buscar Legajo" at bounding box center [239, 261] width 93 height 12
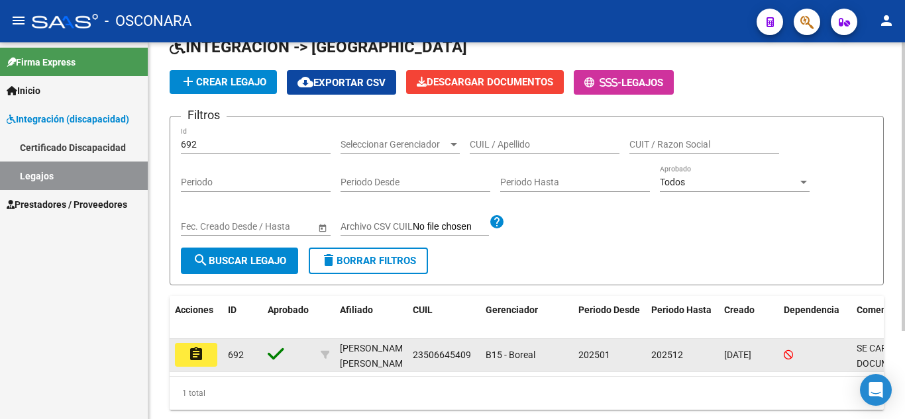
click at [204, 361] on button "assignment" at bounding box center [196, 355] width 42 height 24
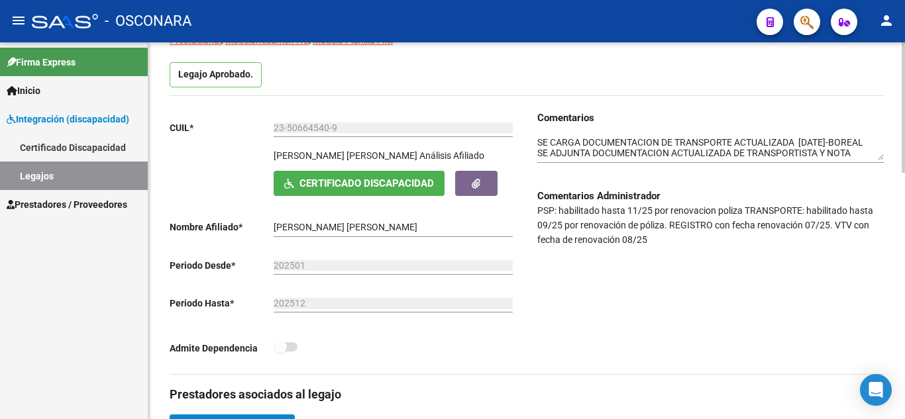
scroll to position [117, 0]
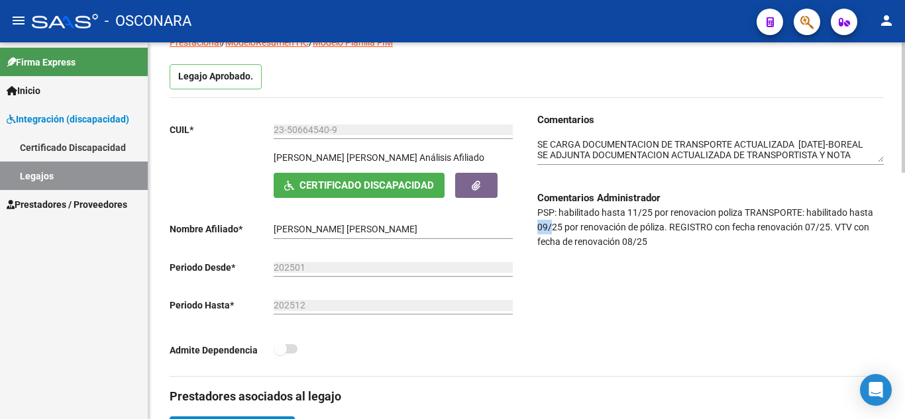
drag, startPoint x: 535, startPoint y: 228, endPoint x: 551, endPoint y: 227, distance: 16.0
click at [551, 227] on div "Comentarios Comentarios Administrador PSP: habilitado hasta 11/25 por renovacio…" at bounding box center [705, 245] width 357 height 264
drag, startPoint x: 808, startPoint y: 228, endPoint x: 835, endPoint y: 229, distance: 27.2
click at [835, 229] on p "PSP: habilitado hasta 11/25 por renovacion poliza TRANSPORTE: habilitado hasta …" at bounding box center [710, 227] width 346 height 44
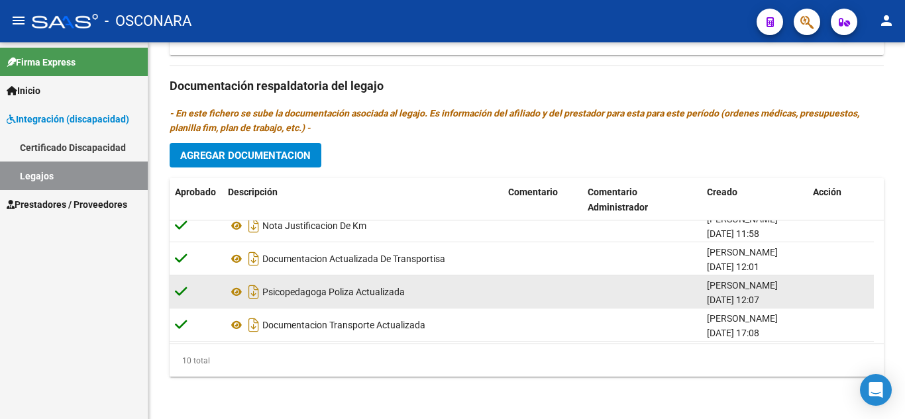
scroll to position [213, 0]
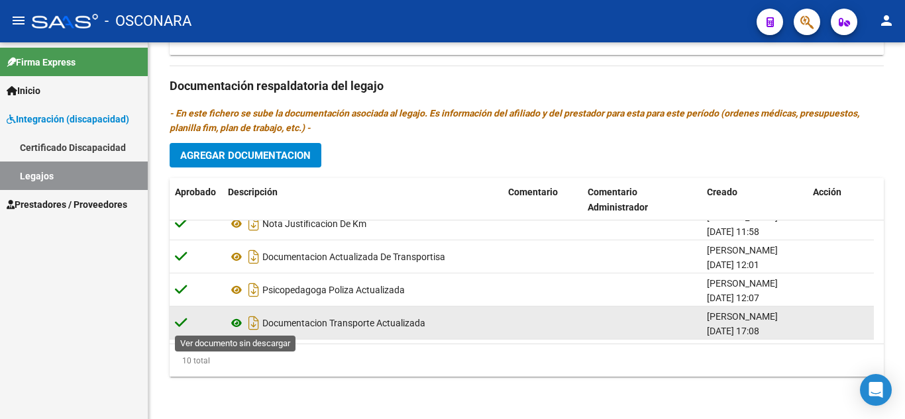
click at [234, 324] on icon at bounding box center [236, 323] width 17 height 16
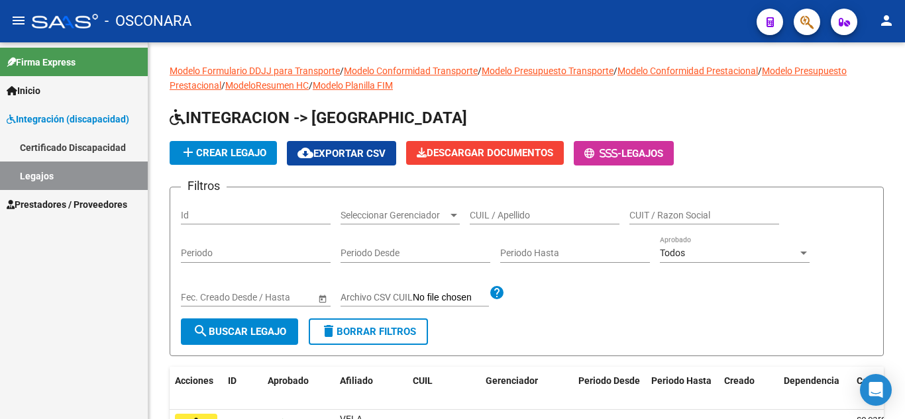
click at [876, 17] on button "person" at bounding box center [886, 21] width 26 height 26
click at [867, 51] on button "person Mi Perfil" at bounding box center [859, 56] width 81 height 32
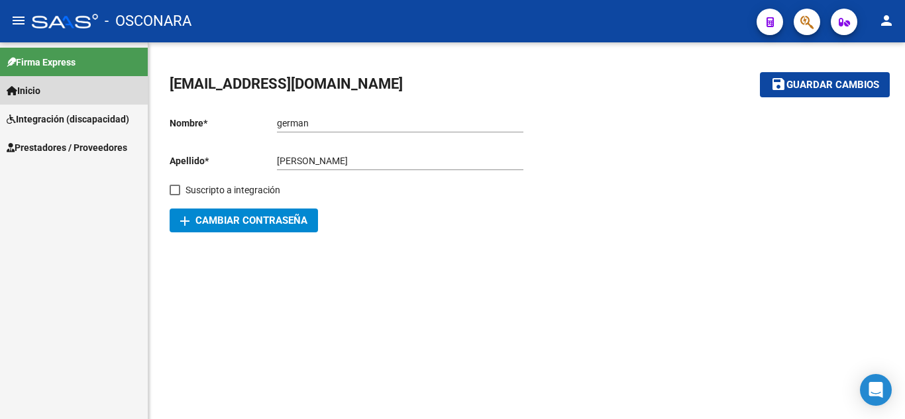
click at [51, 92] on link "Inicio" at bounding box center [74, 90] width 148 height 28
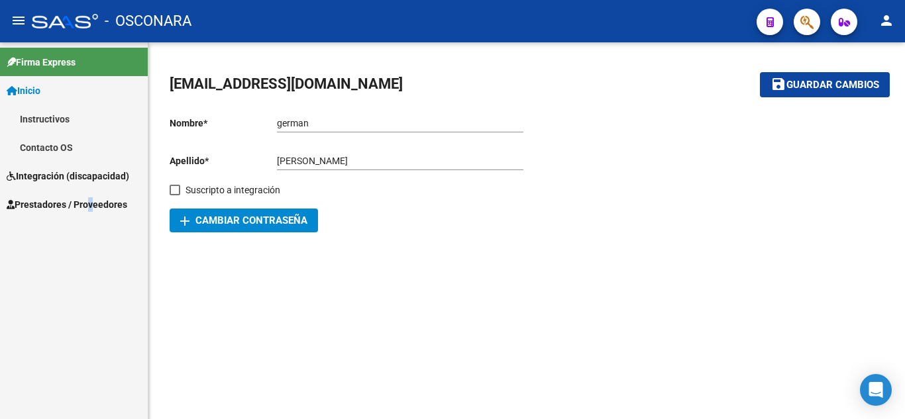
drag, startPoint x: 81, startPoint y: 271, endPoint x: 83, endPoint y: 260, distance: 11.4
click at [83, 263] on div "Firma Express Inicio Instructivos Contacto OS Integración (discapacidad) Certif…" at bounding box center [74, 230] width 148 height 377
click at [78, 175] on span "Integración (discapacidad)" at bounding box center [68, 176] width 123 height 15
click at [34, 92] on span "Inicio" at bounding box center [24, 90] width 34 height 15
click at [42, 173] on span "Integración (discapacidad)" at bounding box center [68, 176] width 123 height 15
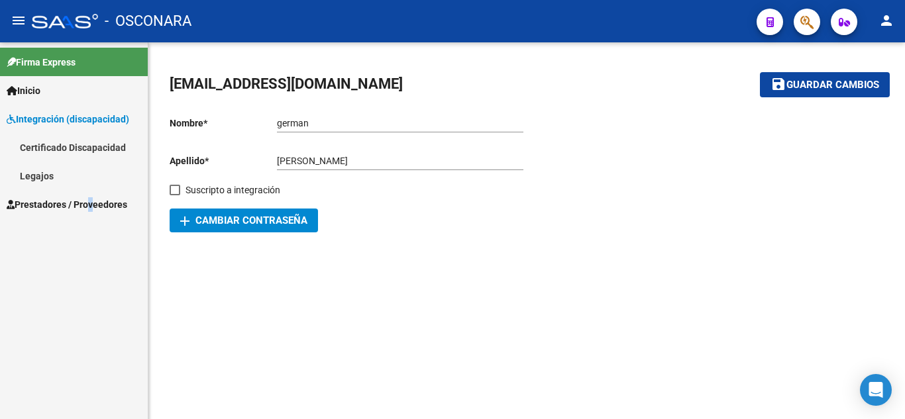
click at [42, 176] on link "Legajos" at bounding box center [74, 176] width 148 height 28
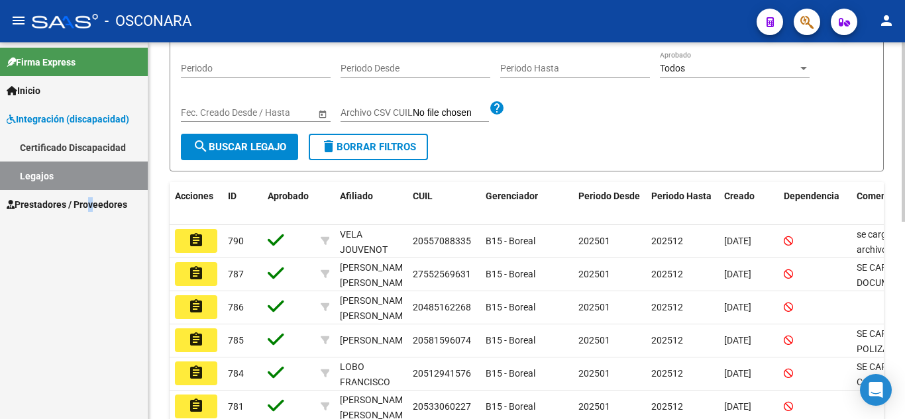
scroll to position [66, 0]
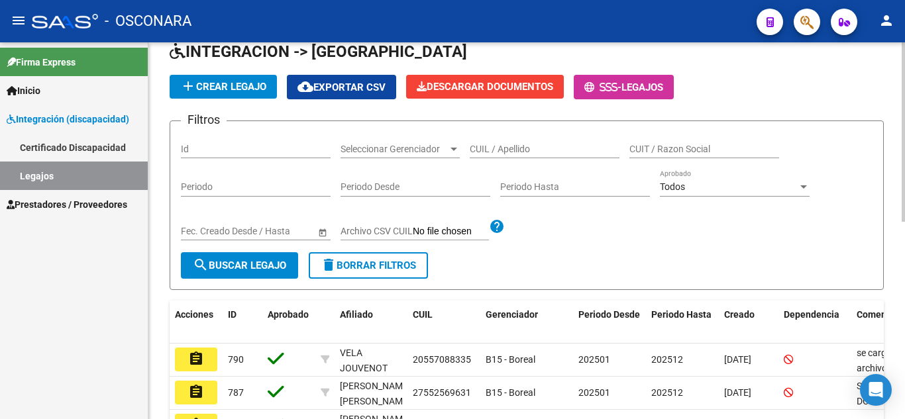
click at [267, 149] on input "Id" at bounding box center [256, 149] width 150 height 11
type input "665"
click at [249, 258] on button "search Buscar Legajo" at bounding box center [239, 265] width 117 height 26
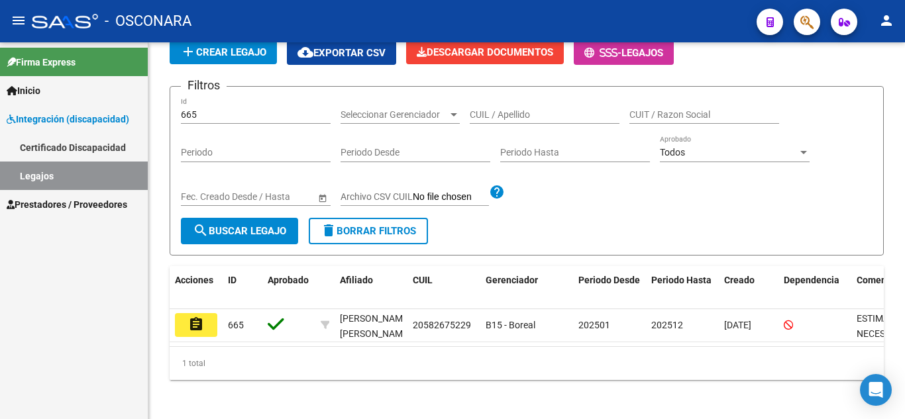
scroll to position [115, 0]
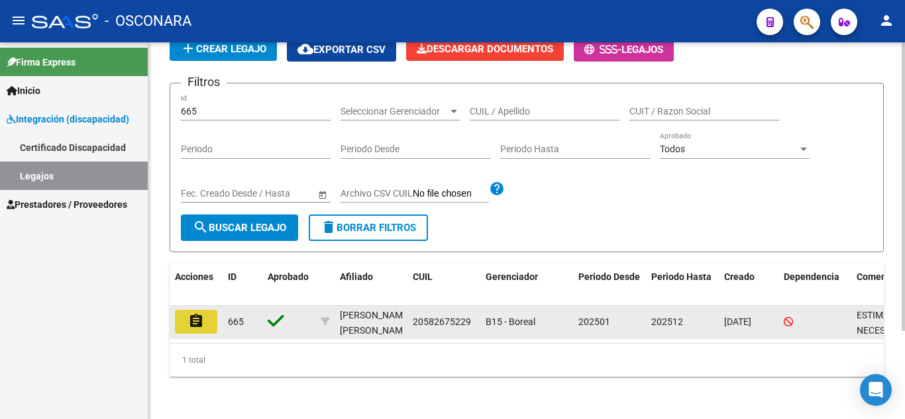
click at [216, 310] on button "assignment" at bounding box center [196, 322] width 42 height 24
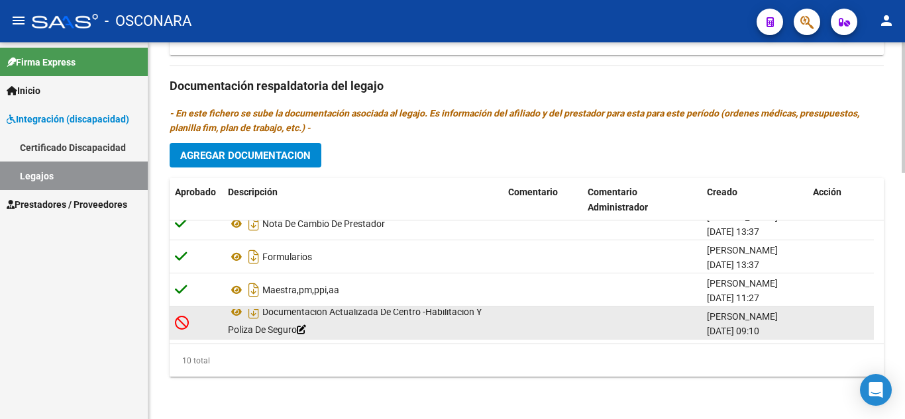
scroll to position [1, 0]
click at [238, 310] on icon at bounding box center [236, 311] width 17 height 16
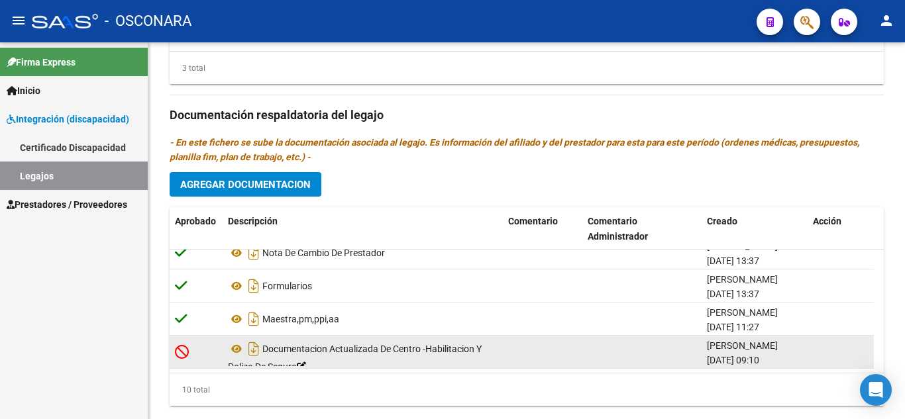
scroll to position [713, 0]
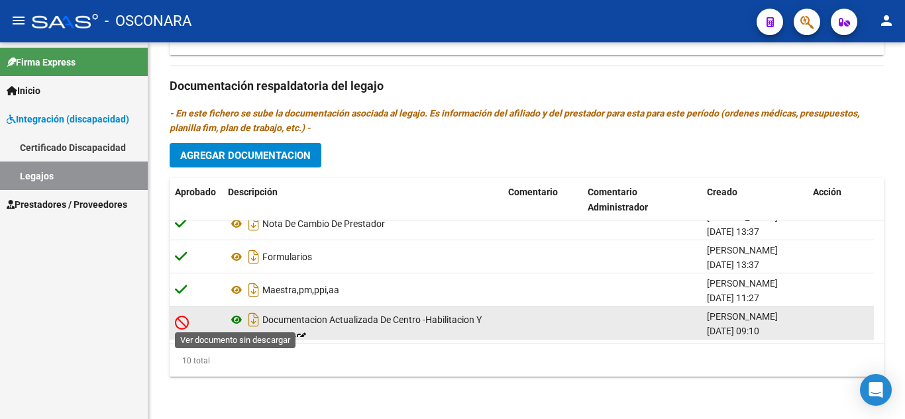
click at [228, 325] on icon at bounding box center [236, 320] width 17 height 16
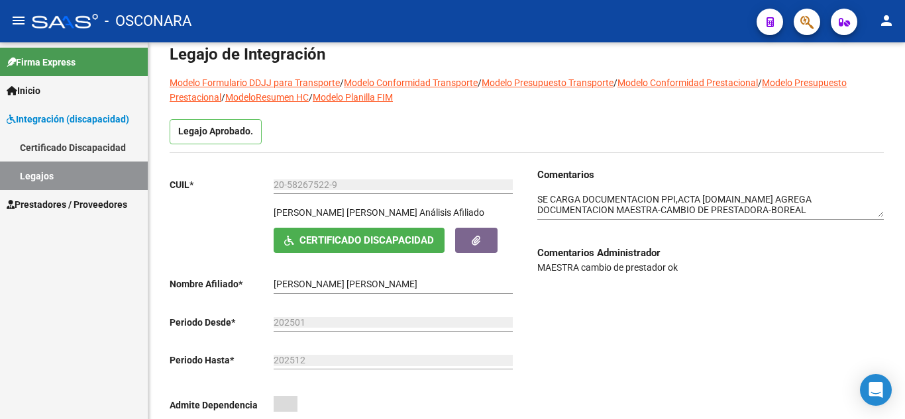
scroll to position [0, 0]
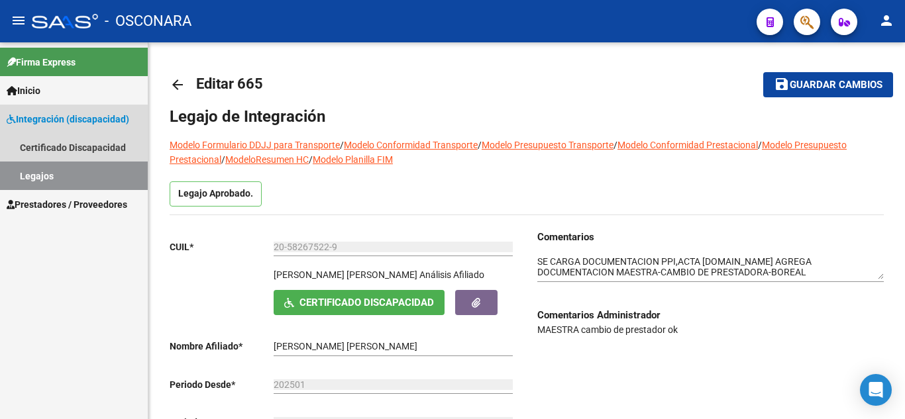
click at [50, 181] on link "Legajos" at bounding box center [74, 176] width 148 height 28
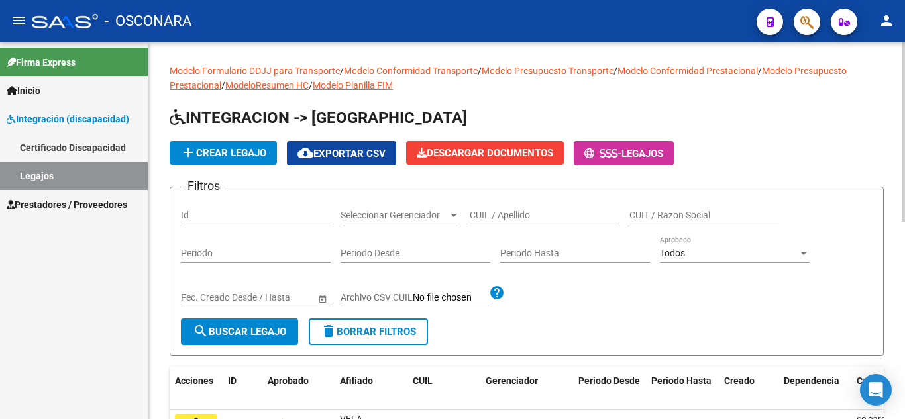
click at [246, 219] on input "Id" at bounding box center [256, 215] width 150 height 11
type input "718"
click at [264, 334] on span "search Buscar Legajo" at bounding box center [239, 332] width 93 height 12
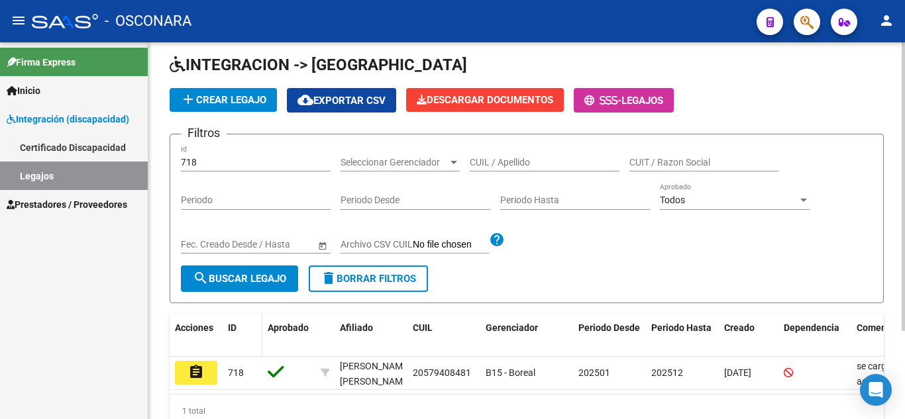
scroll to position [115, 0]
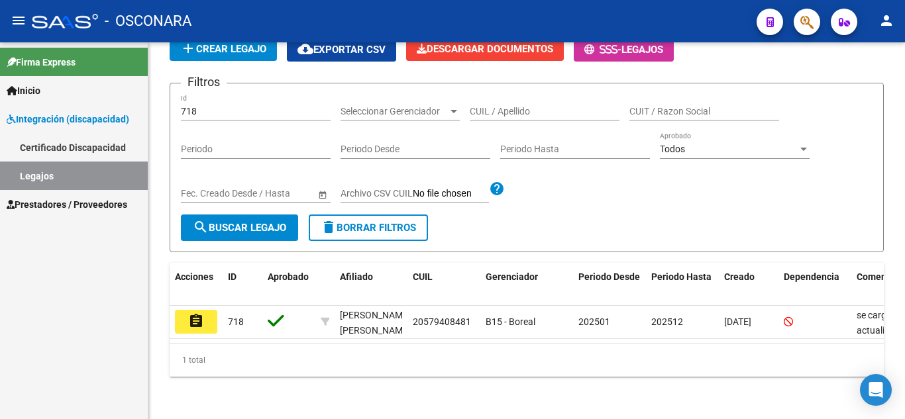
click at [188, 316] on button "assignment" at bounding box center [196, 322] width 42 height 24
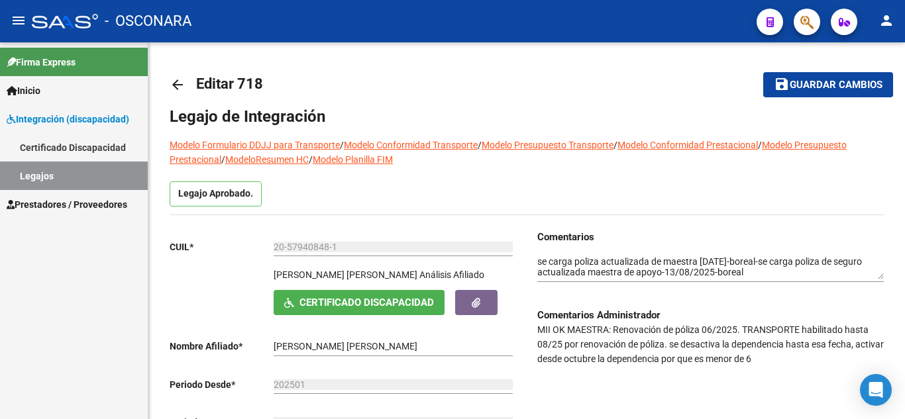
click at [60, 172] on link "Legajos" at bounding box center [74, 176] width 148 height 28
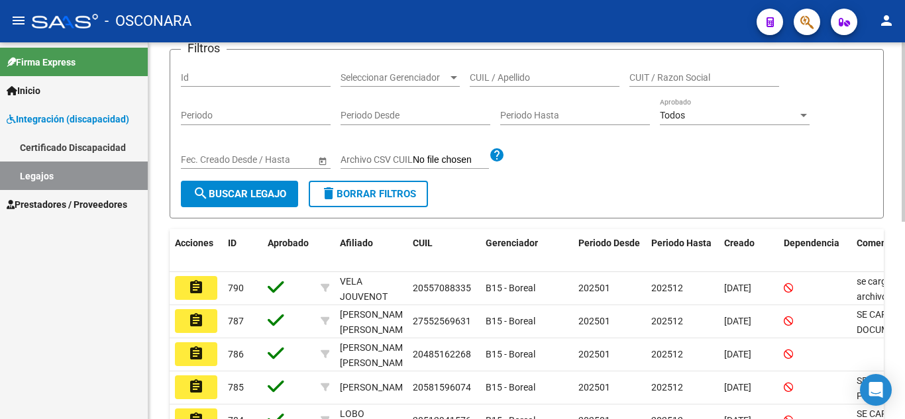
scroll to position [66, 0]
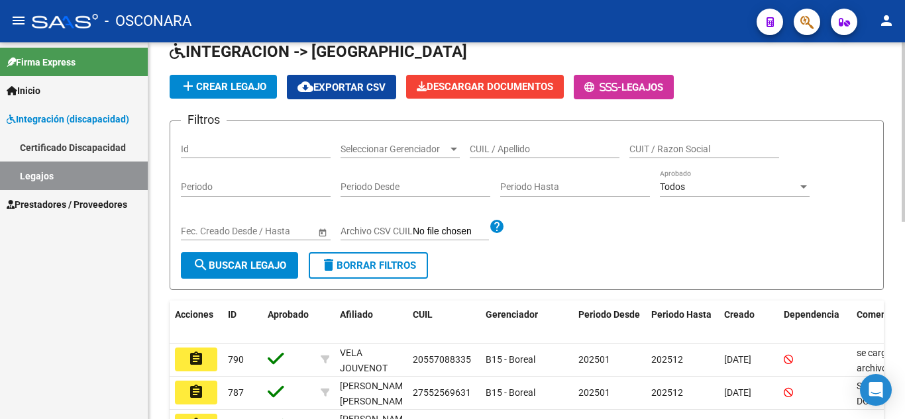
click at [202, 148] on input "Id" at bounding box center [256, 149] width 150 height 11
type input "711"
click at [250, 258] on button "search Buscar Legajo" at bounding box center [239, 265] width 117 height 26
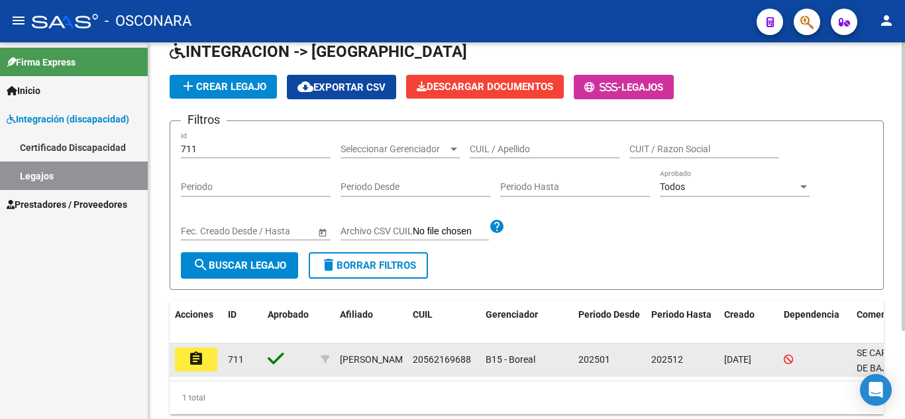
scroll to position [115, 0]
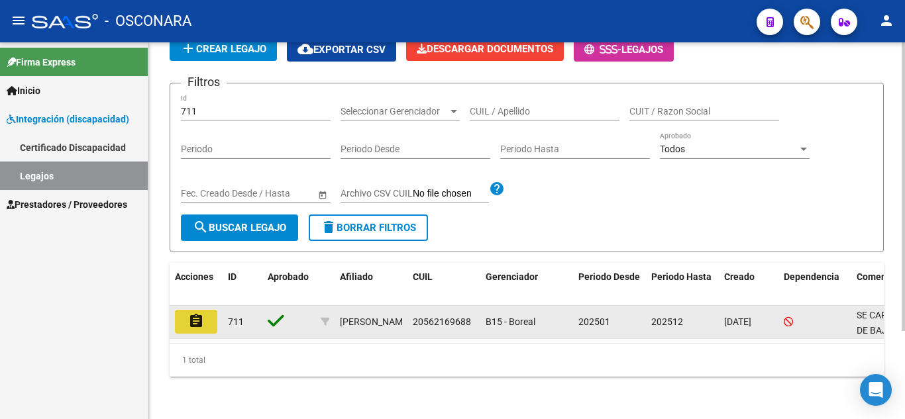
click at [206, 310] on button "assignment" at bounding box center [196, 322] width 42 height 24
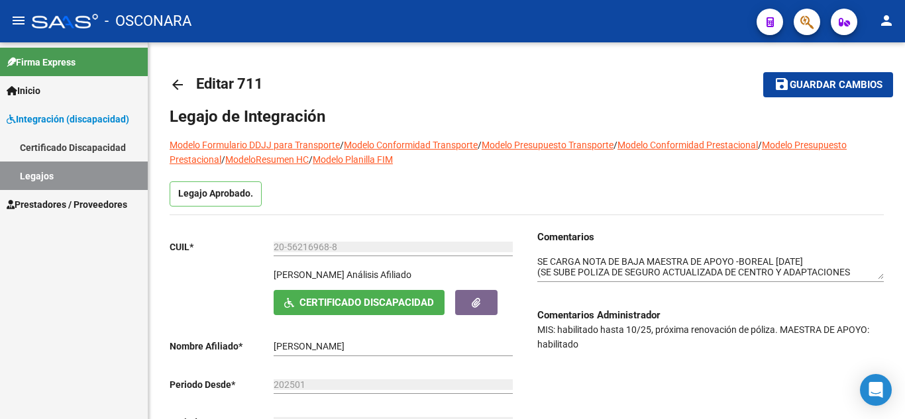
click at [72, 176] on link "Legajos" at bounding box center [74, 176] width 148 height 28
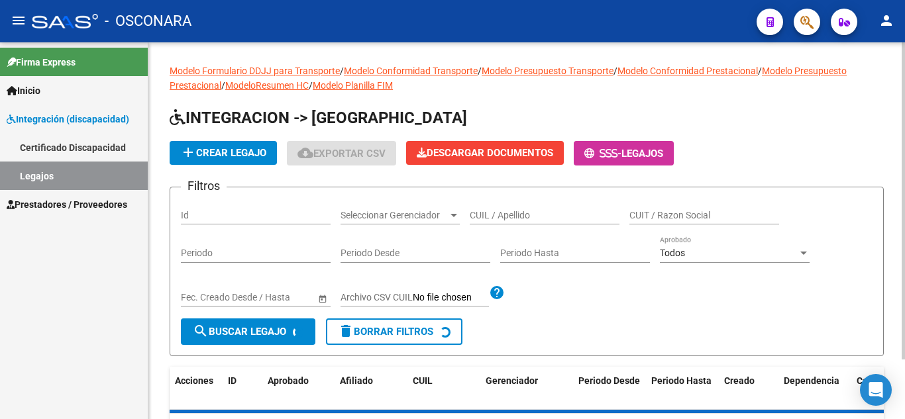
click at [254, 211] on input "Id" at bounding box center [256, 215] width 150 height 11
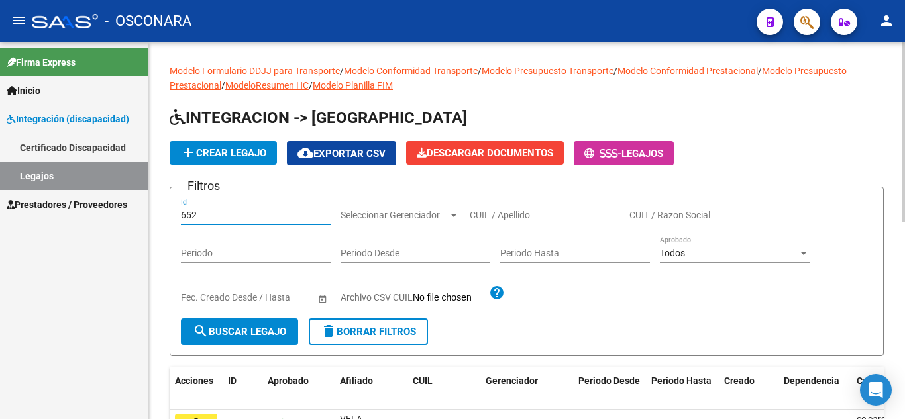
type input "652"
click at [237, 326] on span "search Buscar Legajo" at bounding box center [239, 332] width 93 height 12
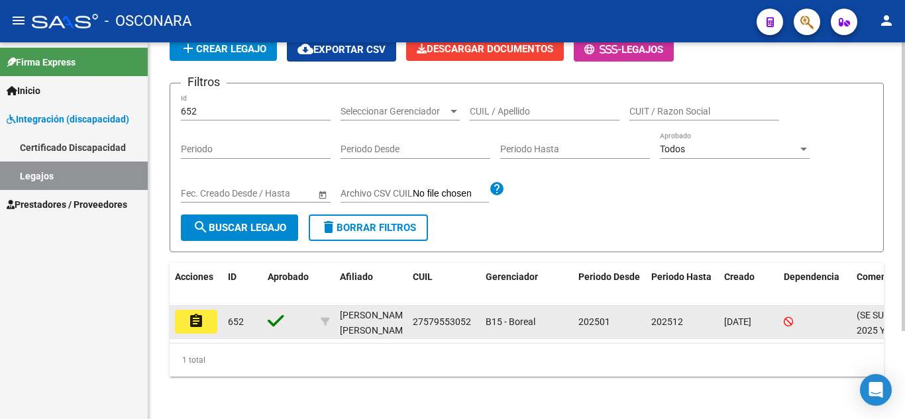
click at [205, 311] on button "assignment" at bounding box center [196, 322] width 42 height 24
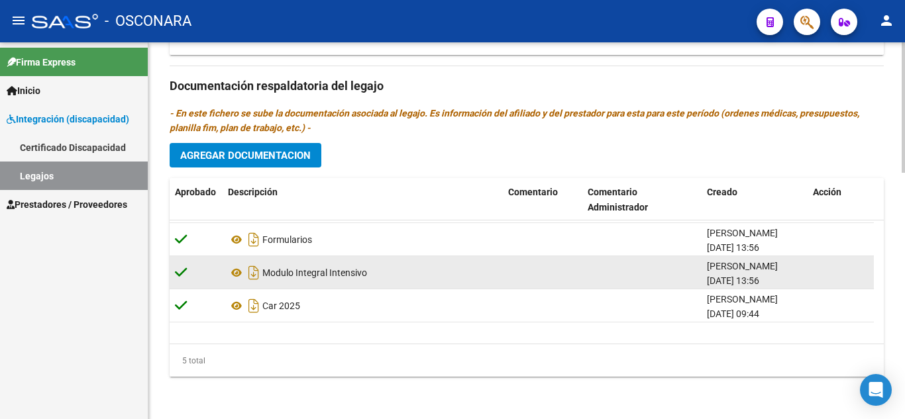
scroll to position [47, 0]
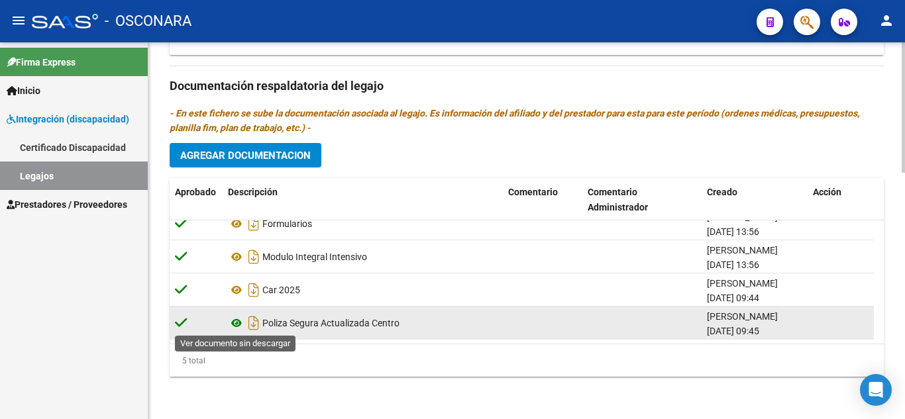
click at [236, 323] on icon at bounding box center [236, 323] width 17 height 16
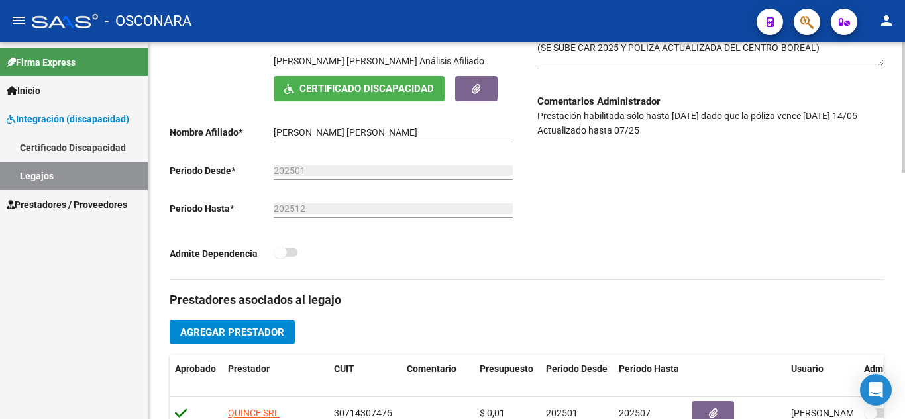
scroll to position [51, 0]
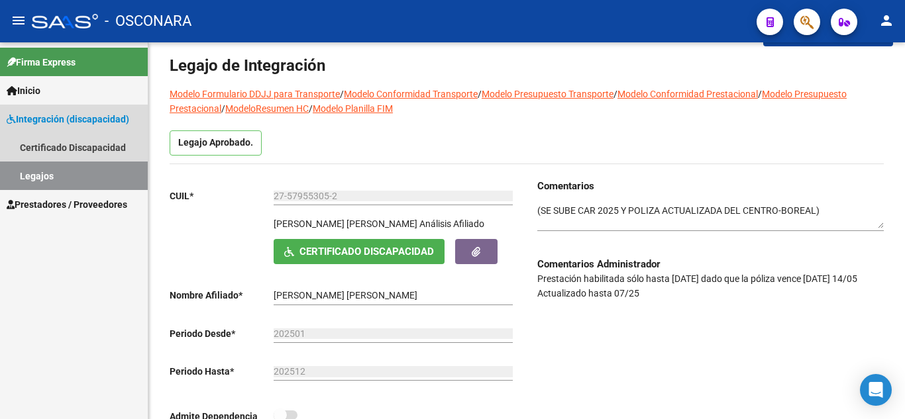
click at [23, 167] on link "Legajos" at bounding box center [74, 176] width 148 height 28
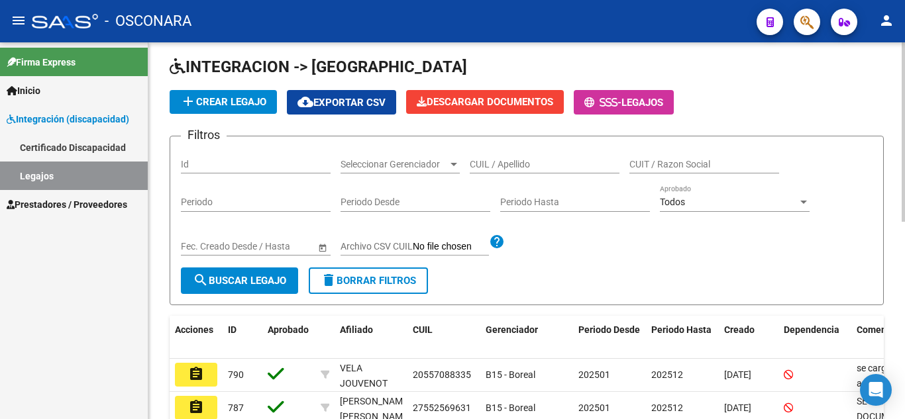
drag, startPoint x: 185, startPoint y: 152, endPoint x: 192, endPoint y: 166, distance: 14.8
click at [186, 154] on div "Id" at bounding box center [256, 160] width 150 height 26
click at [193, 166] on input "Id" at bounding box center [256, 164] width 150 height 11
type input "767"
click at [232, 283] on span "search Buscar Legajo" at bounding box center [239, 281] width 93 height 12
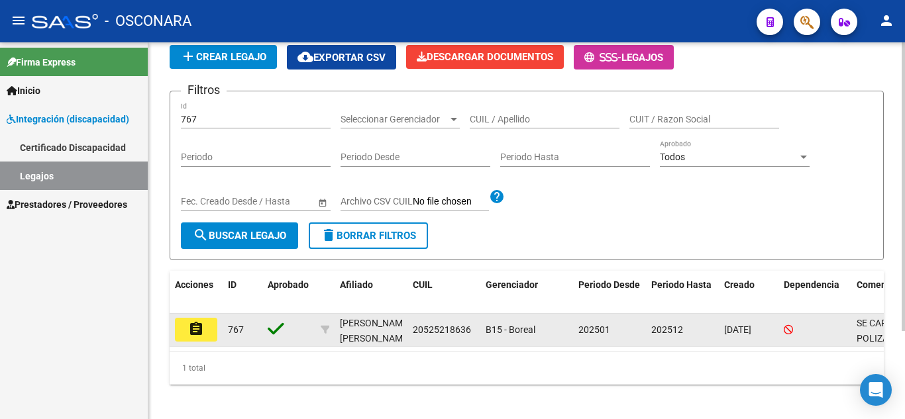
scroll to position [115, 0]
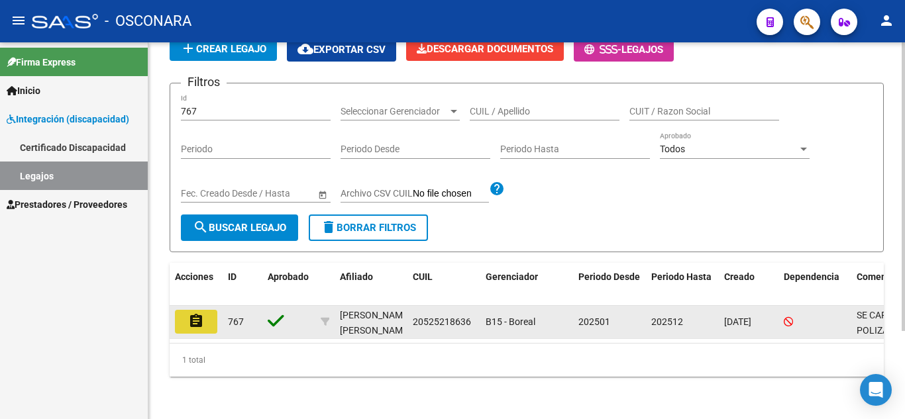
click at [193, 318] on mat-icon "assignment" at bounding box center [196, 321] width 16 height 16
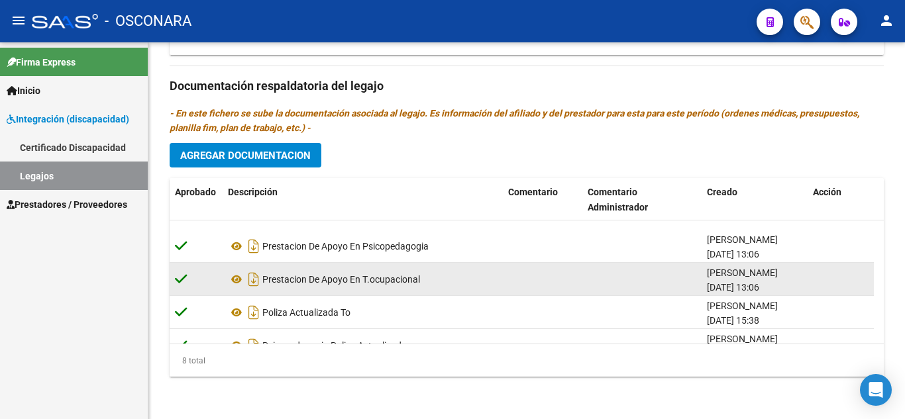
scroll to position [146, 0]
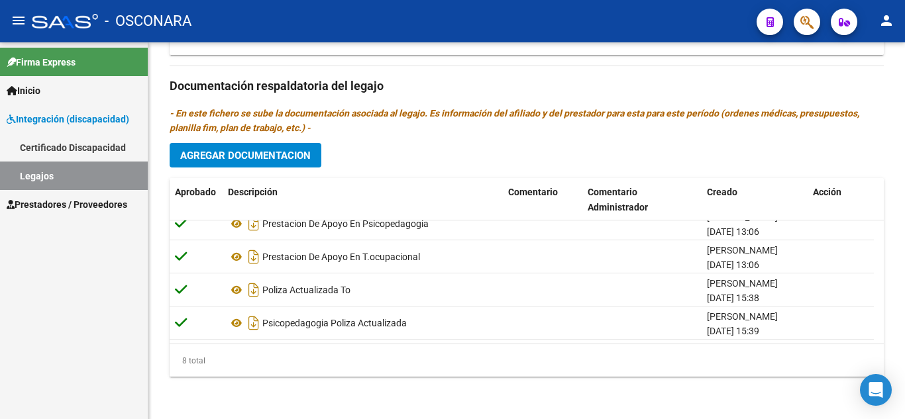
click at [288, 154] on span "Agregar Documentacion" at bounding box center [245, 156] width 130 height 12
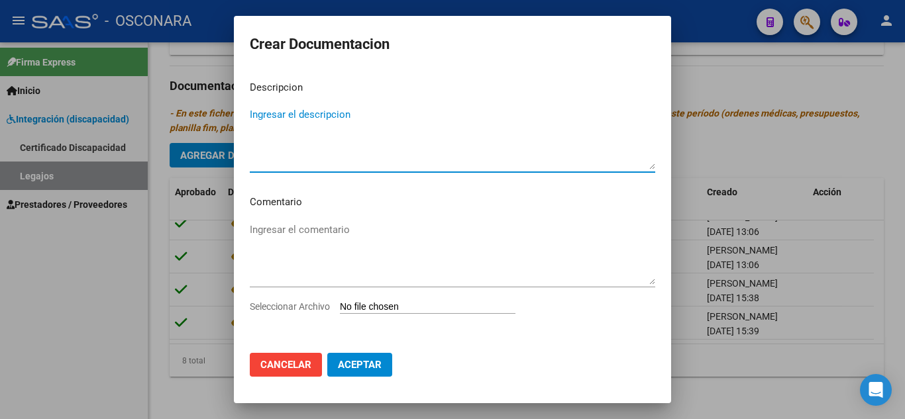
click at [283, 364] on span "Cancelar" at bounding box center [285, 365] width 51 height 12
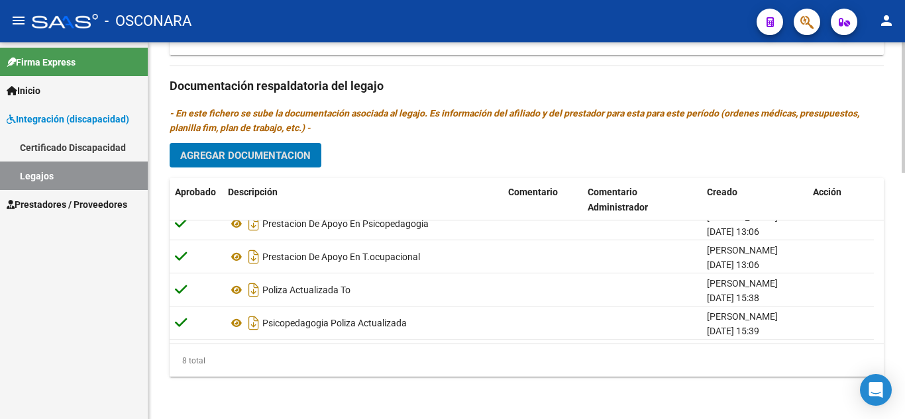
click at [271, 153] on span "Agregar Documentacion" at bounding box center [245, 156] width 130 height 12
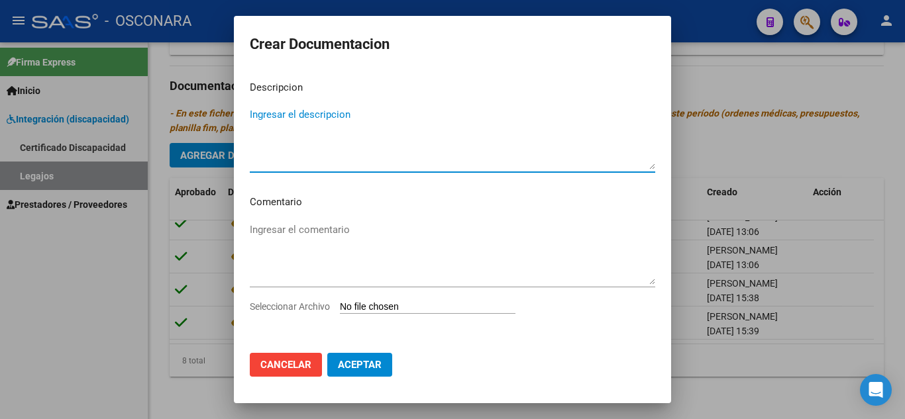
click at [313, 158] on textarea "Ingresar el descripcion" at bounding box center [452, 138] width 405 height 62
type textarea "PSICOLOGIA POLIZA ACTUALIZADA"
click at [383, 311] on input "Seleccionar Archivo" at bounding box center [428, 307] width 176 height 13
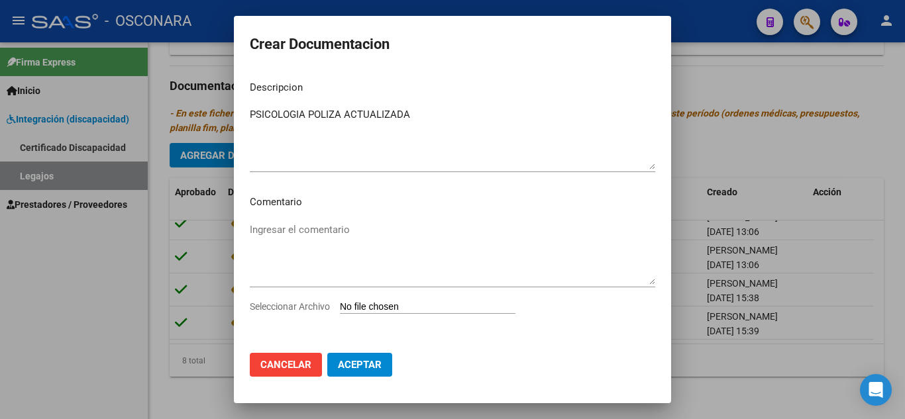
type input "C:\fakepath\poliza_3731151-3.pdf"
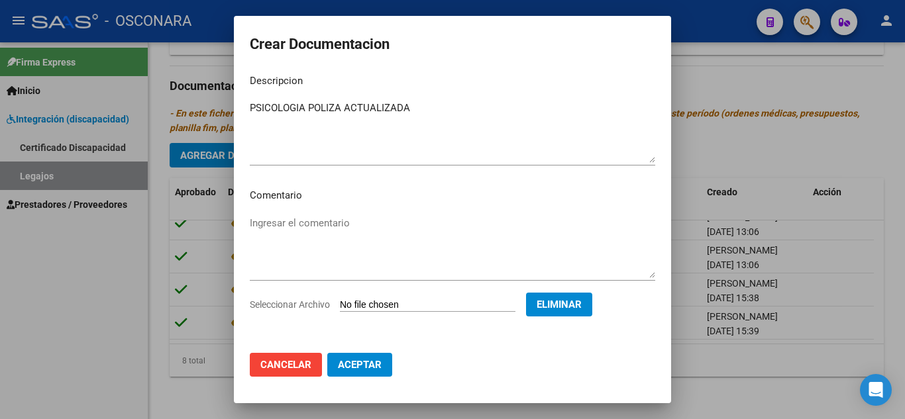
scroll to position [8, 0]
click at [369, 356] on button "Aceptar" at bounding box center [359, 365] width 65 height 24
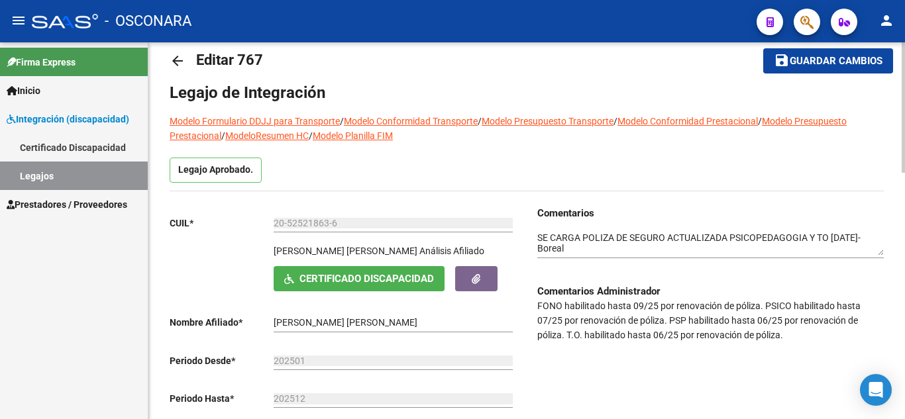
scroll to position [0, 0]
